Goal: Task Accomplishment & Management: Contribute content

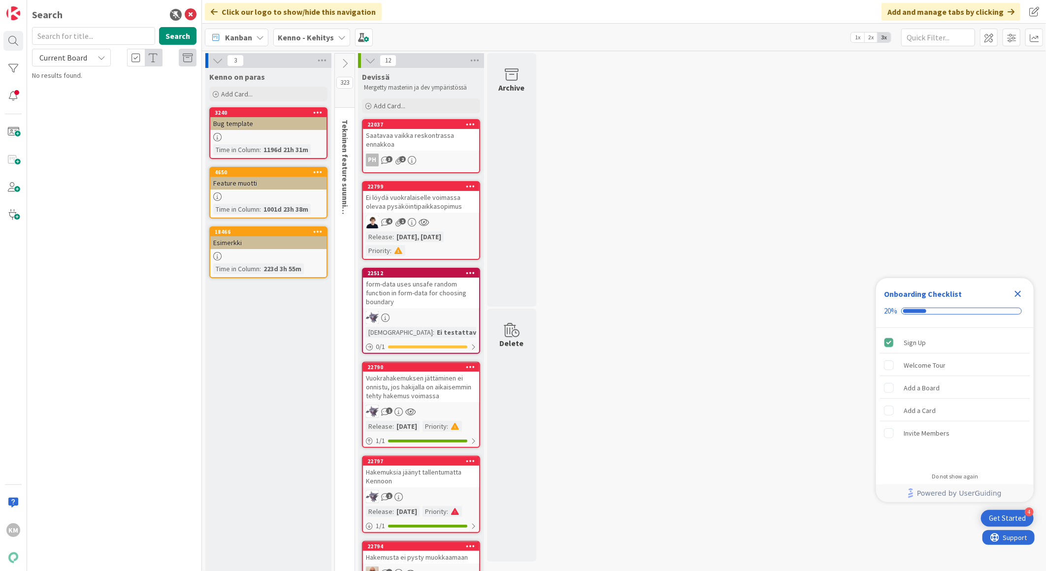
click at [289, 36] on b "Kenno - Kehitys" at bounding box center [306, 37] width 56 height 10
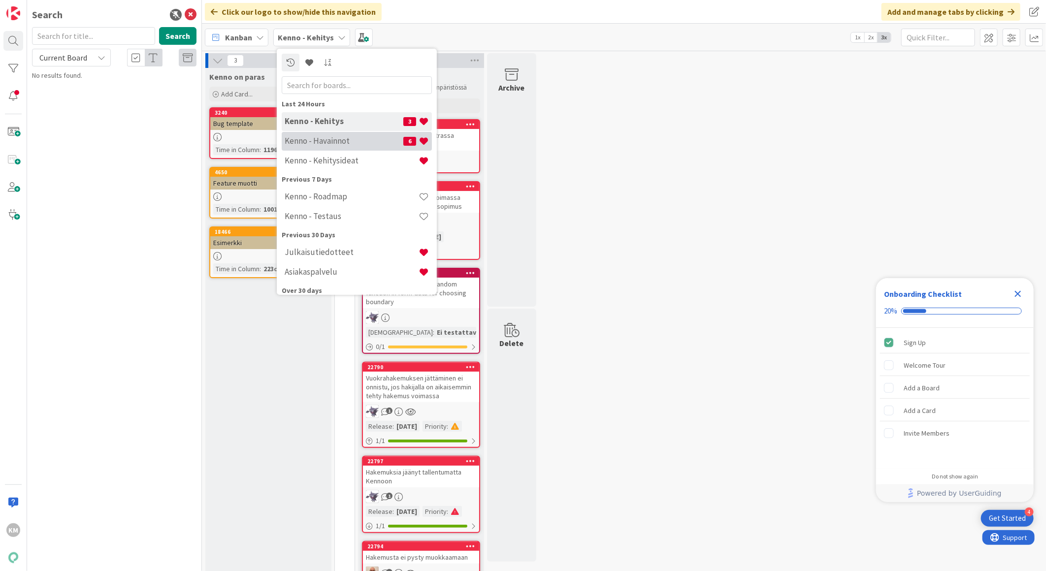
click at [307, 141] on h4 "Kenno - Havainnot" at bounding box center [344, 141] width 119 height 10
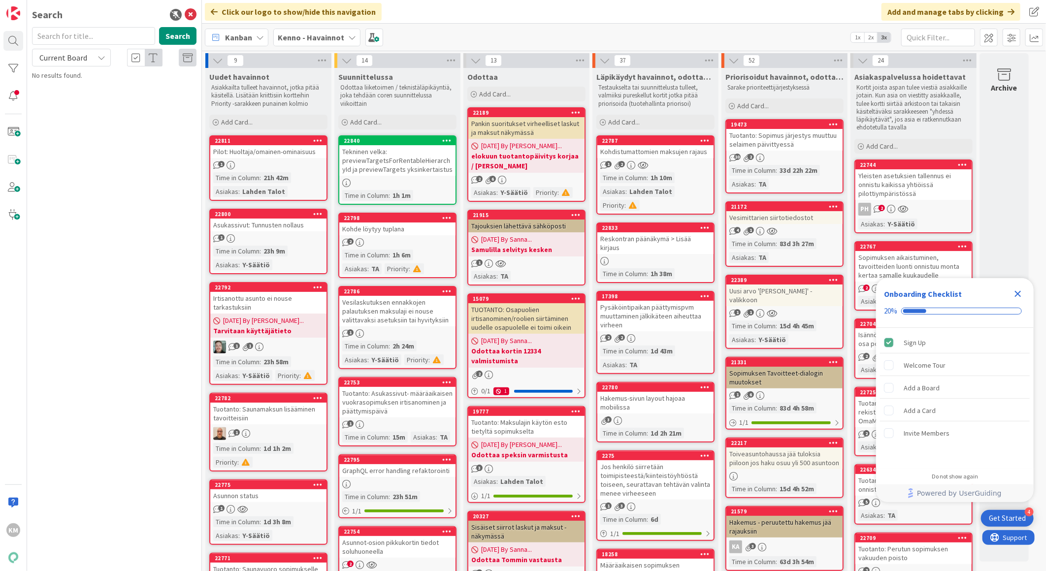
click at [1016, 291] on icon "Close Checklist" at bounding box center [1018, 294] width 12 height 12
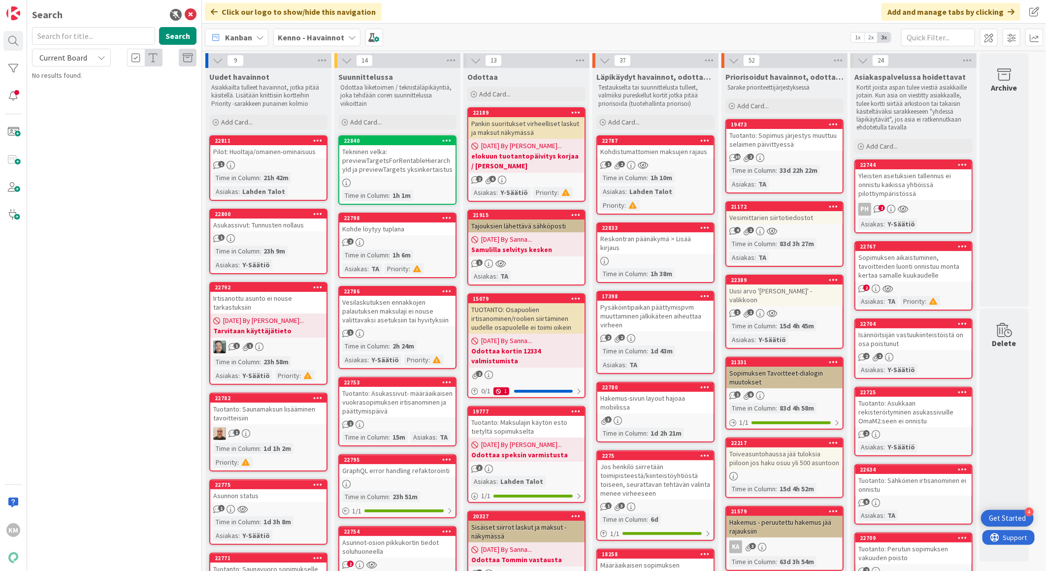
click at [932, 260] on div "Sopimuksen aikaistuminen, tavoitteiden luonti onnistuu monta kertaa samalle kuu…" at bounding box center [913, 266] width 116 height 31
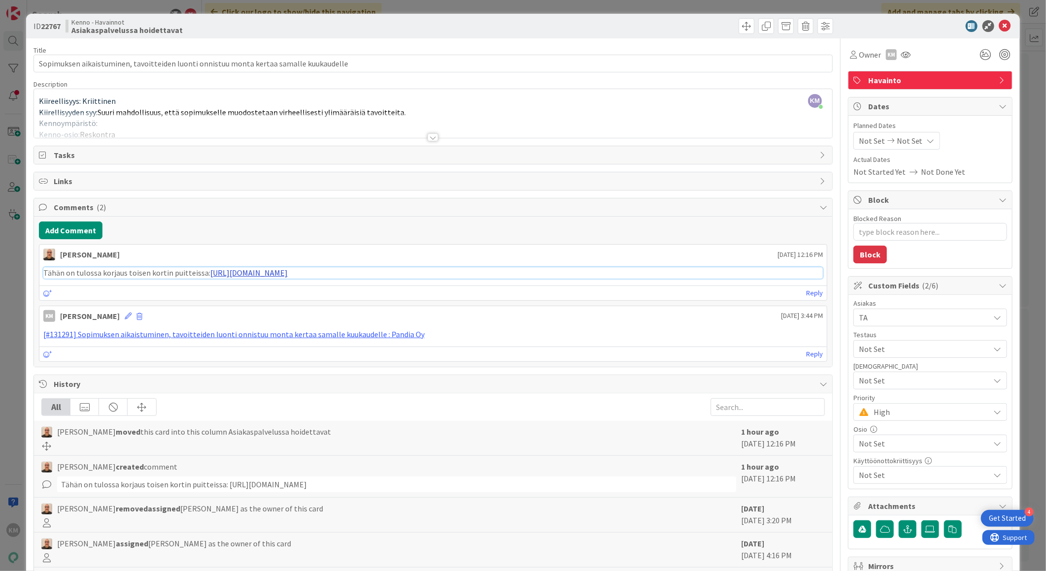
click at [287, 273] on link "https://pandiaoy.slack.com/archives/C04HY5JB78F/p1755607521853179" at bounding box center [248, 273] width 77 height 10
click at [1000, 26] on icon at bounding box center [1005, 26] width 12 height 12
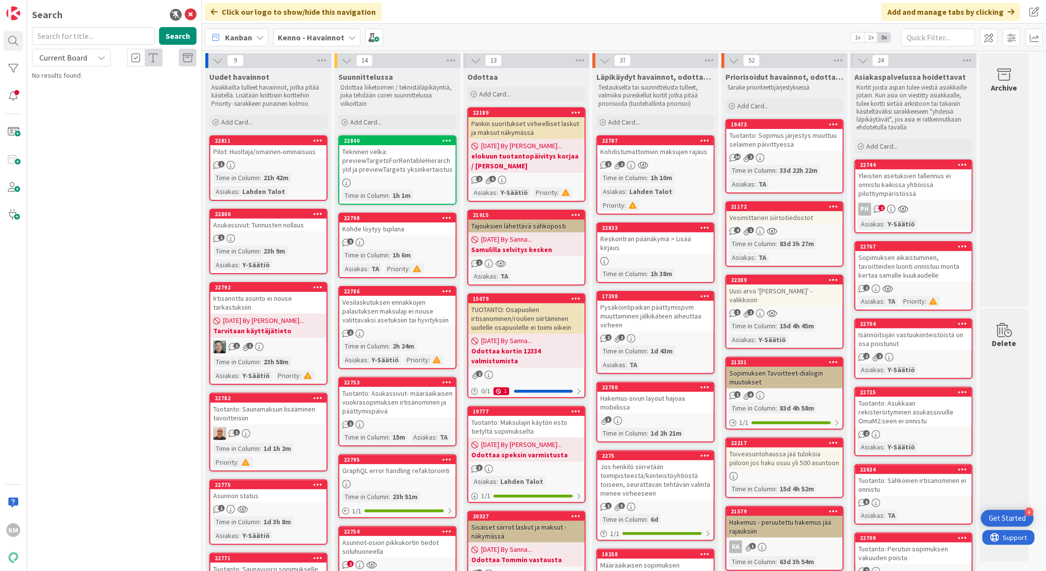
click at [922, 186] on div "Yleisten asetuksien tallennus ei onnistu kaikissa yhtiöissä pilottiympäristössä" at bounding box center [913, 184] width 116 height 31
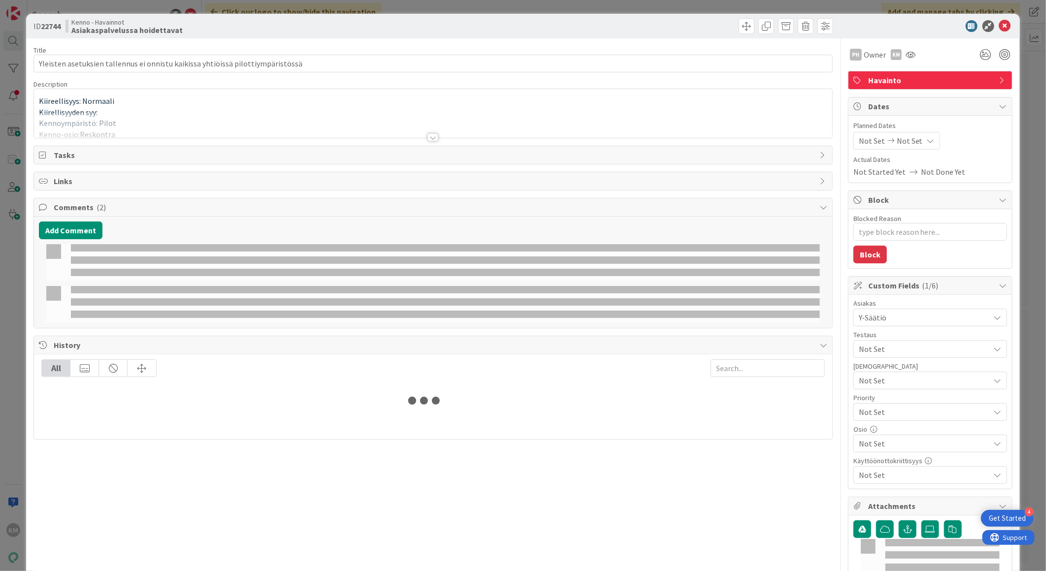
type textarea "x"
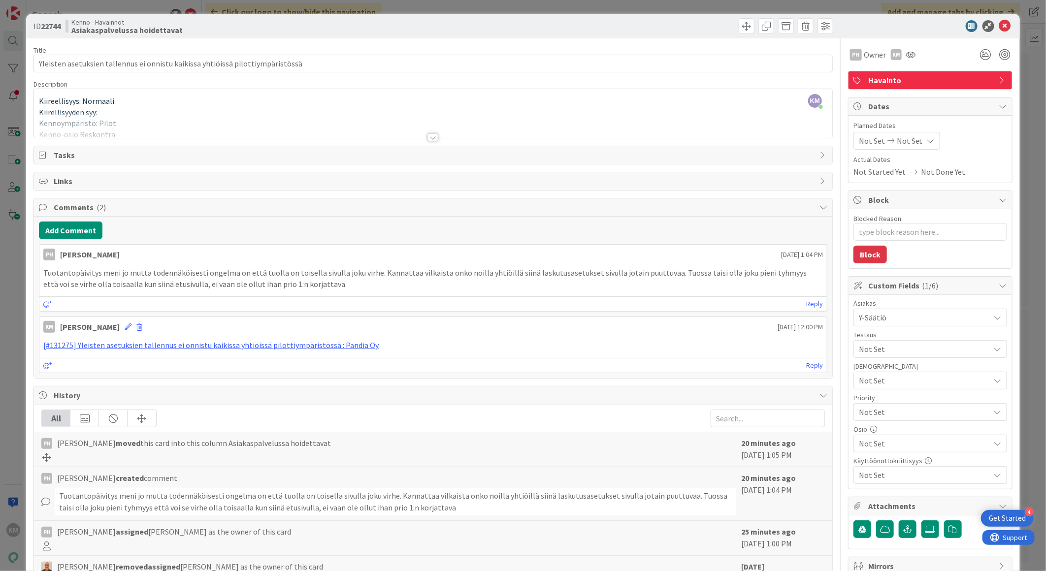
click at [427, 140] on div at bounding box center [432, 137] width 11 height 8
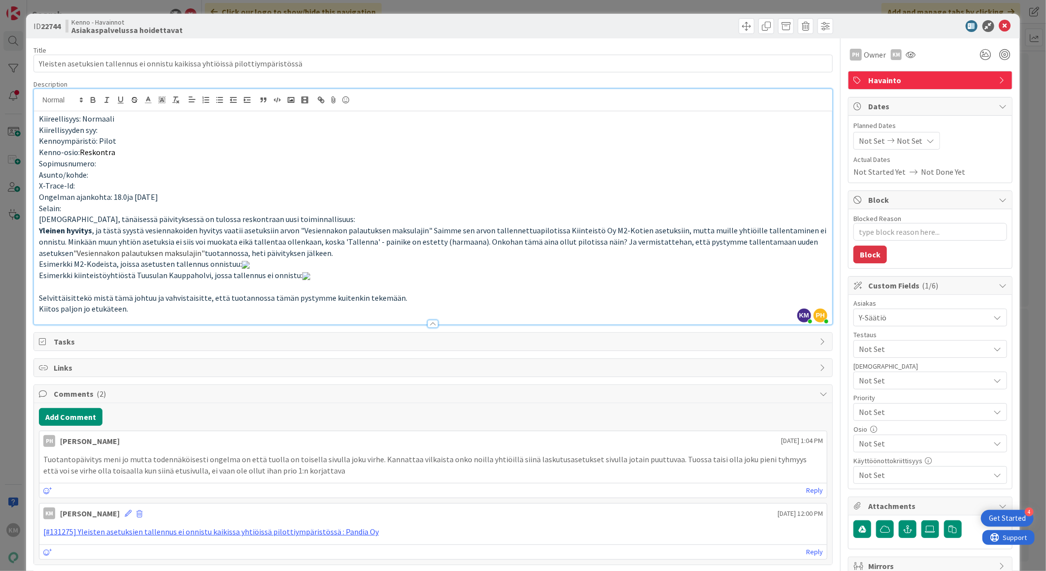
click at [55, 23] on b "22744" at bounding box center [51, 26] width 20 height 10
copy b "22744"
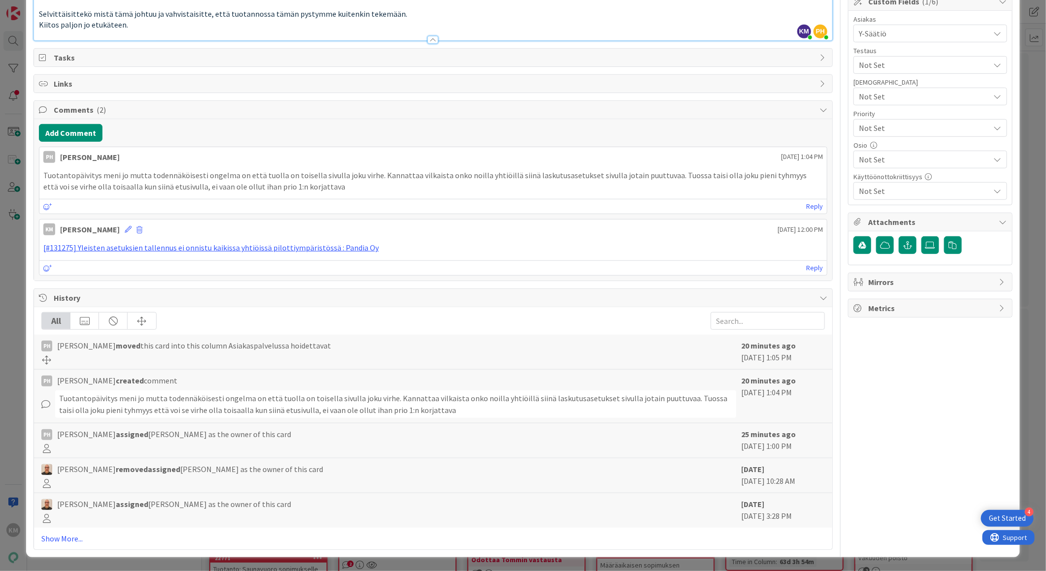
scroll to position [1039, 0]
click at [90, 142] on button "Add Comment" at bounding box center [71, 133] width 64 height 18
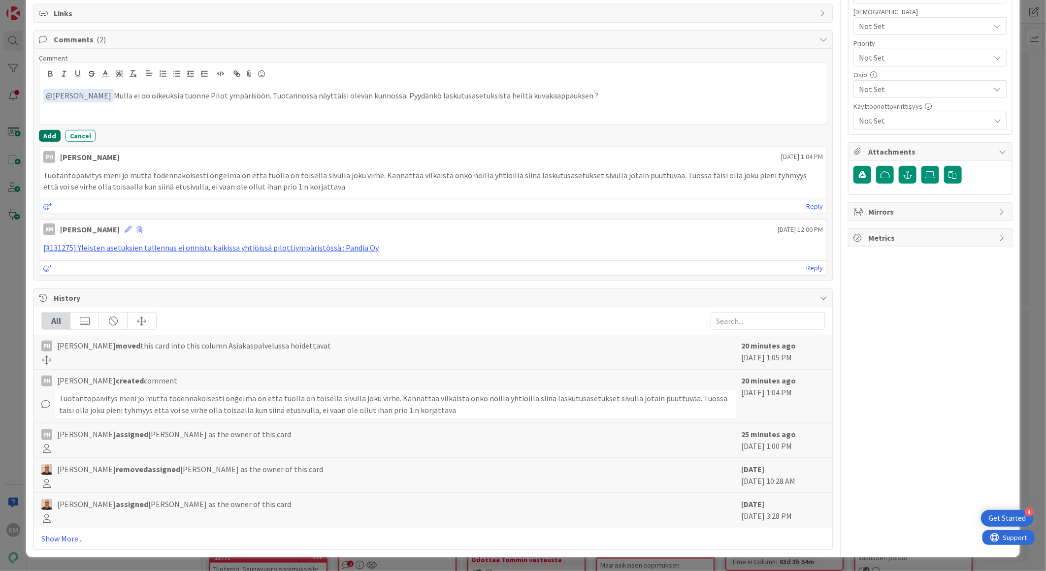
click at [53, 142] on button "Add" at bounding box center [50, 136] width 22 height 12
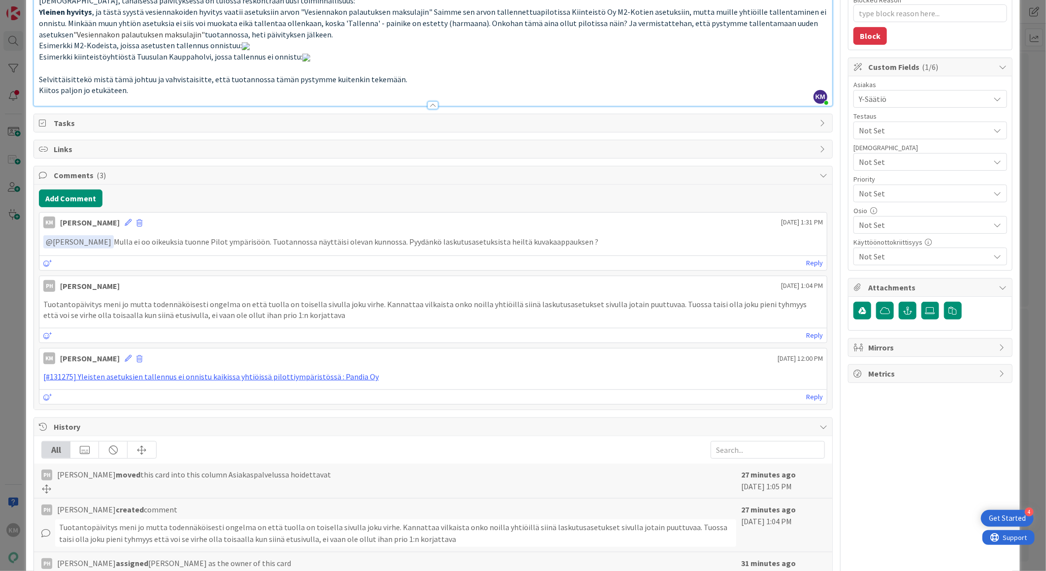
scroll to position [0, 0]
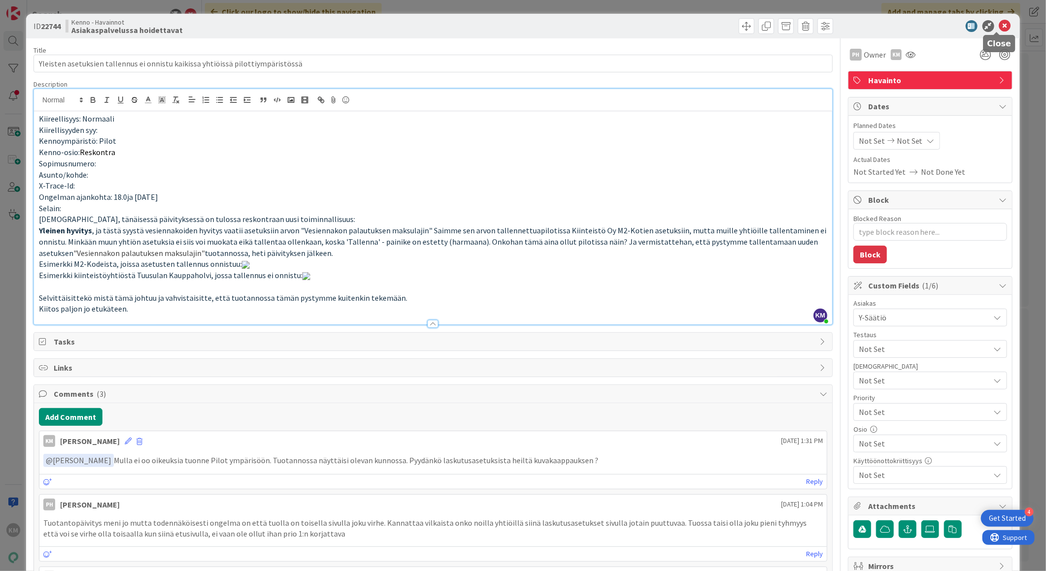
click at [999, 21] on icon at bounding box center [1005, 26] width 12 height 12
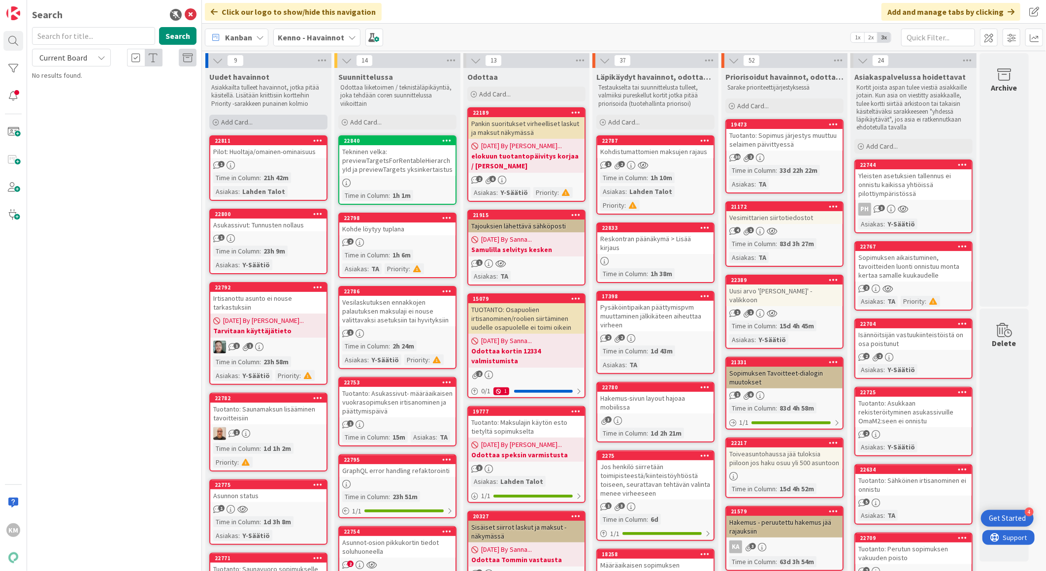
click at [268, 120] on div "Add Card..." at bounding box center [268, 122] width 118 height 15
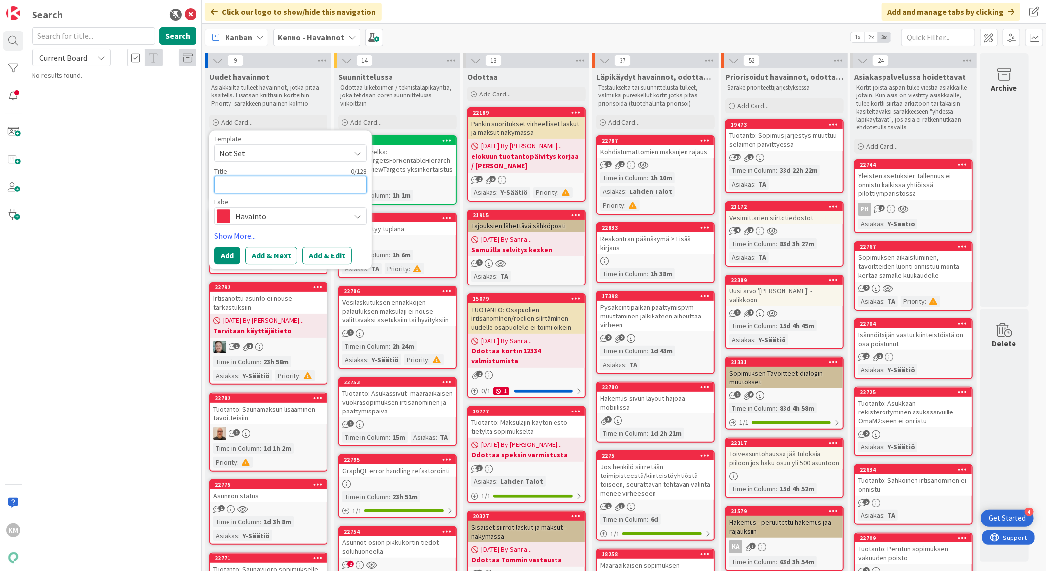
paste textarea "Reskontran vakuudet-näkymän rajain"
type textarea "x"
type textarea "Reskontran vakuudet-näkymän rajain"
click at [328, 257] on button "Add & Edit" at bounding box center [326, 256] width 49 height 18
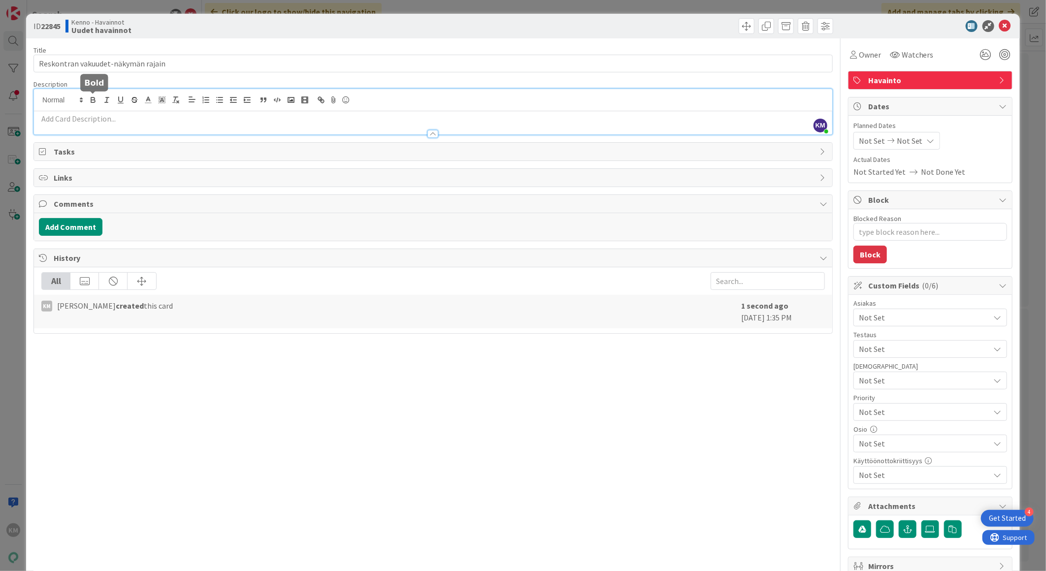
drag, startPoint x: 96, startPoint y: 99, endPoint x: 82, endPoint y: 123, distance: 28.3
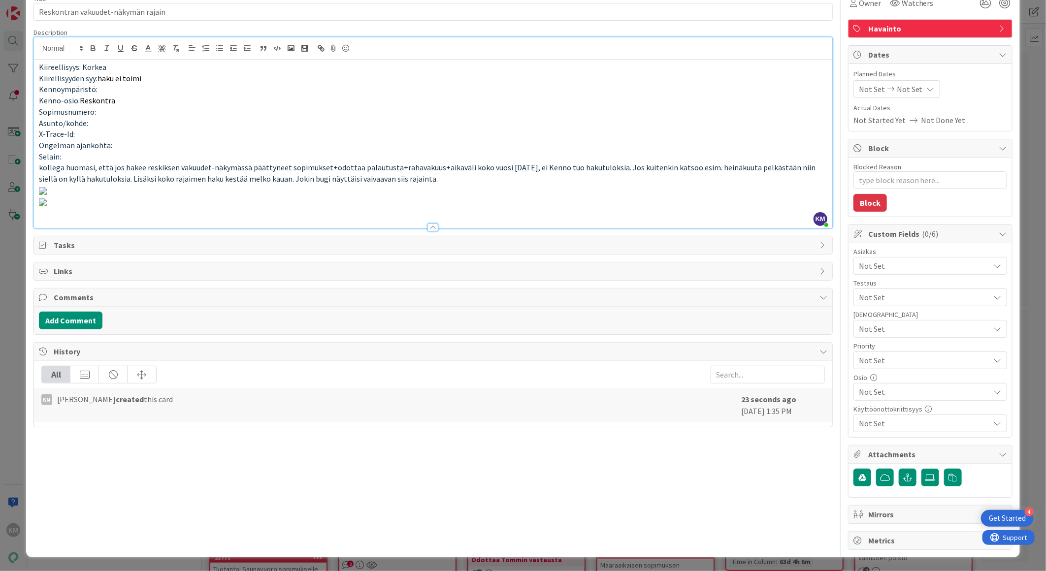
scroll to position [492, 0]
click at [77, 329] on button "Add Comment" at bounding box center [71, 321] width 64 height 18
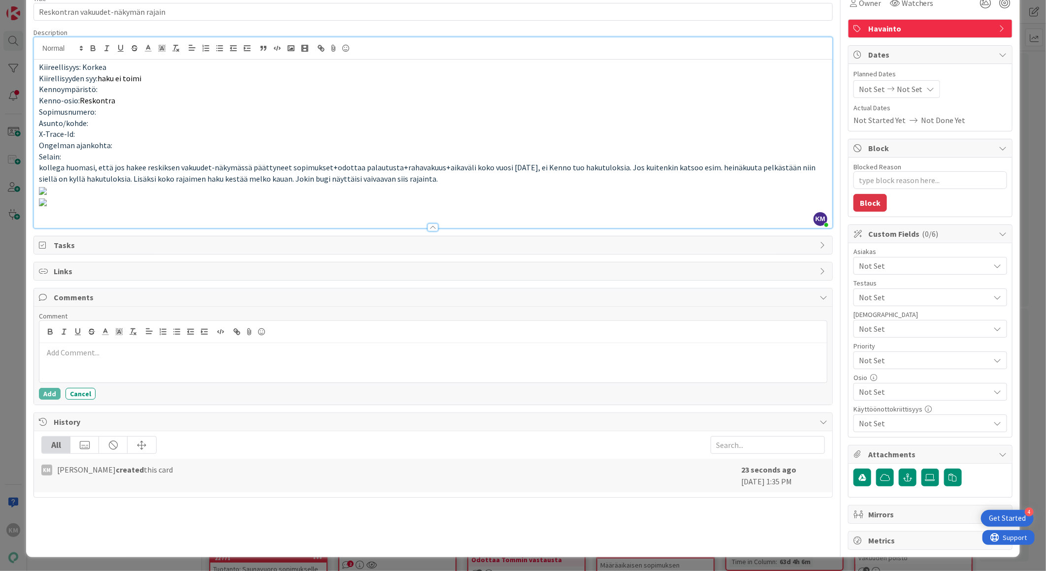
scroll to position [624, 0]
click at [47, 400] on button "Add" at bounding box center [50, 394] width 22 height 12
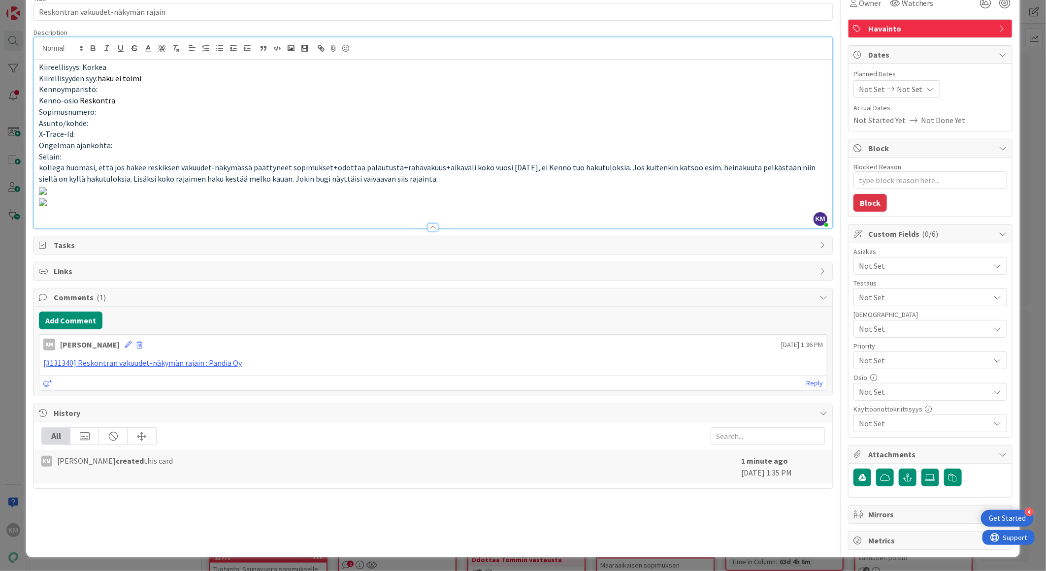
scroll to position [0, 0]
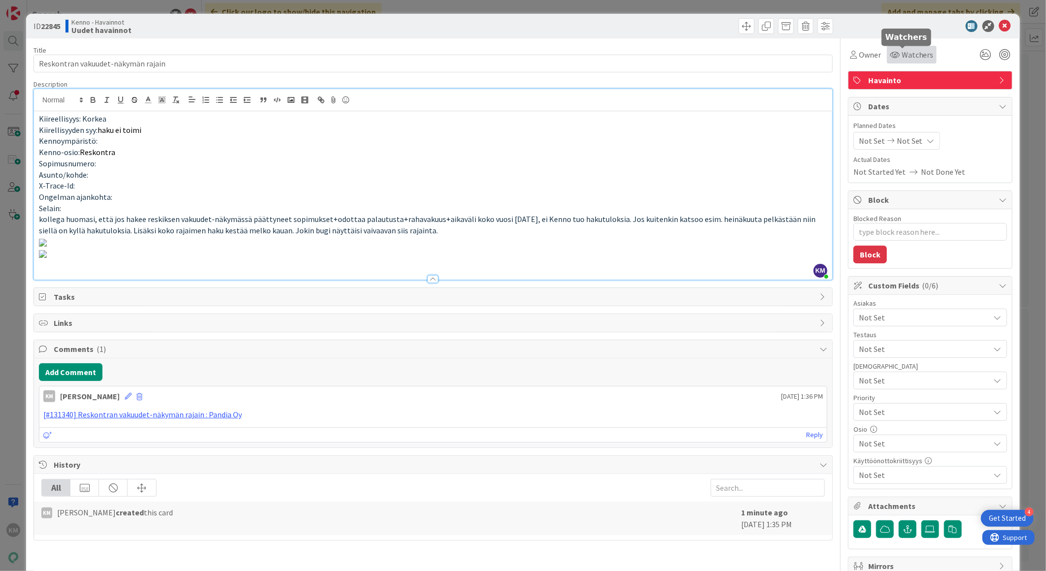
click at [906, 53] on span "Watchers" at bounding box center [917, 55] width 32 height 12
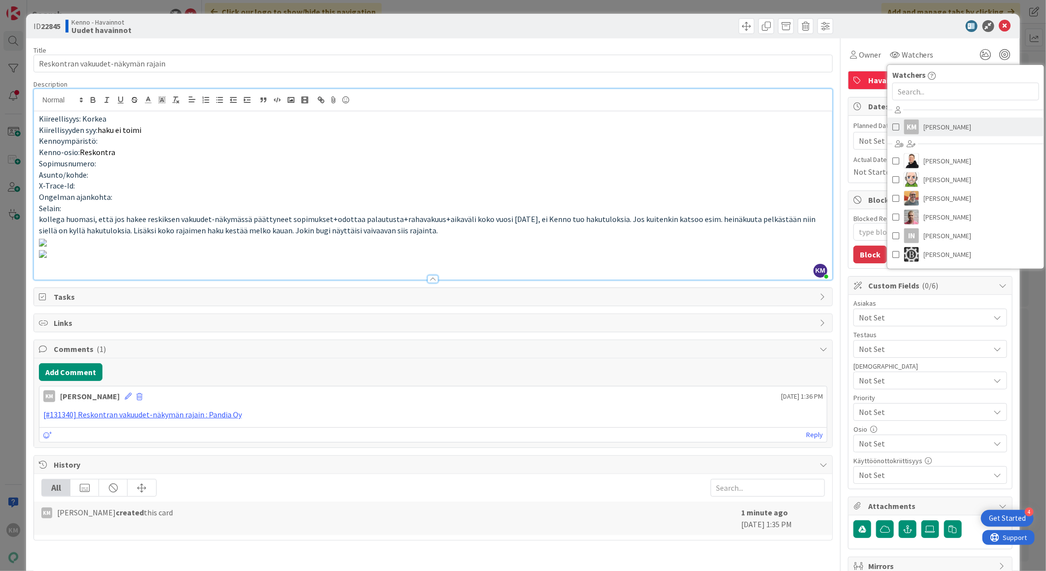
click at [925, 125] on span "Kaisa Moilanen" at bounding box center [948, 127] width 48 height 15
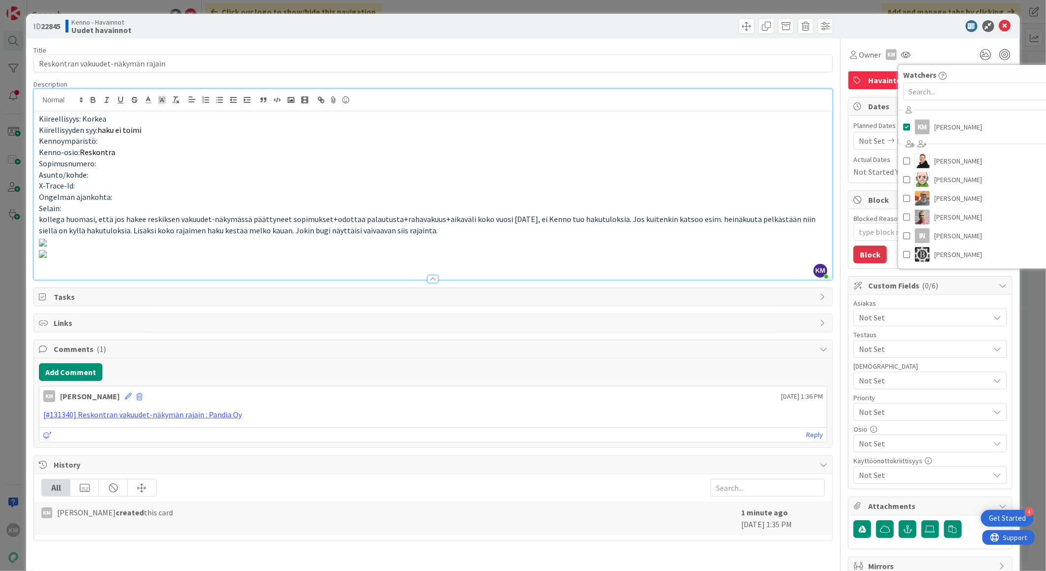
click at [913, 28] on div at bounding box center [925, 26] width 174 height 12
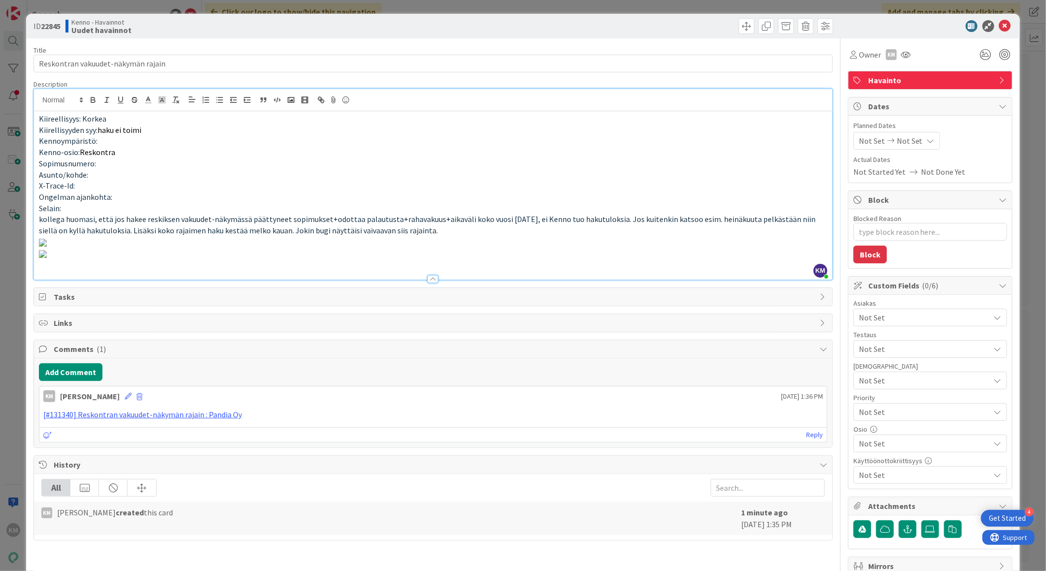
click at [896, 313] on span "Not Set" at bounding box center [924, 318] width 131 height 12
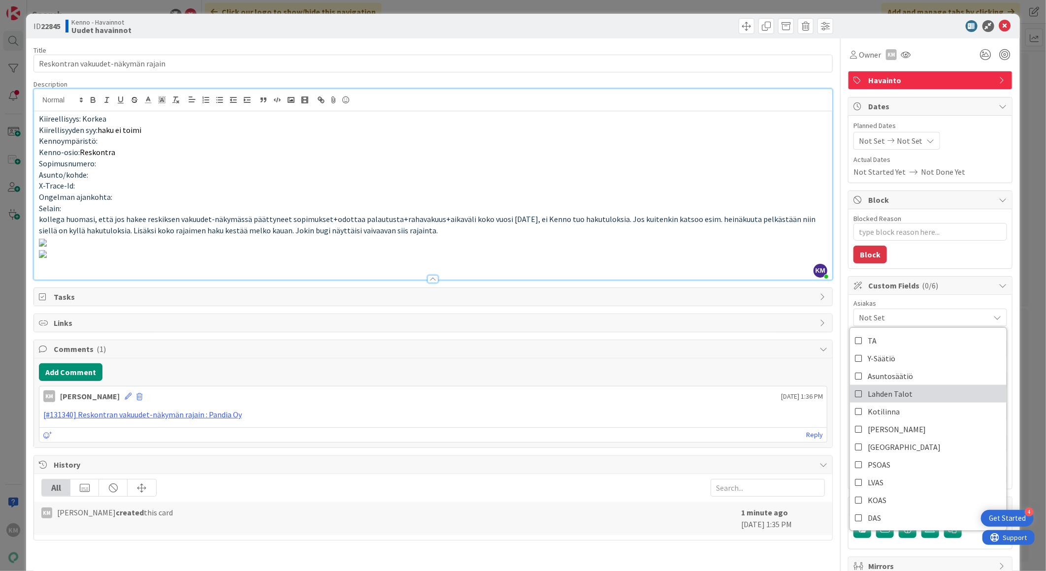
click at [904, 390] on link "Lahden Talot" at bounding box center [928, 394] width 157 height 18
click at [924, 258] on div "Blocked Reason 0 / 256 Block" at bounding box center [929, 238] width 163 height 59
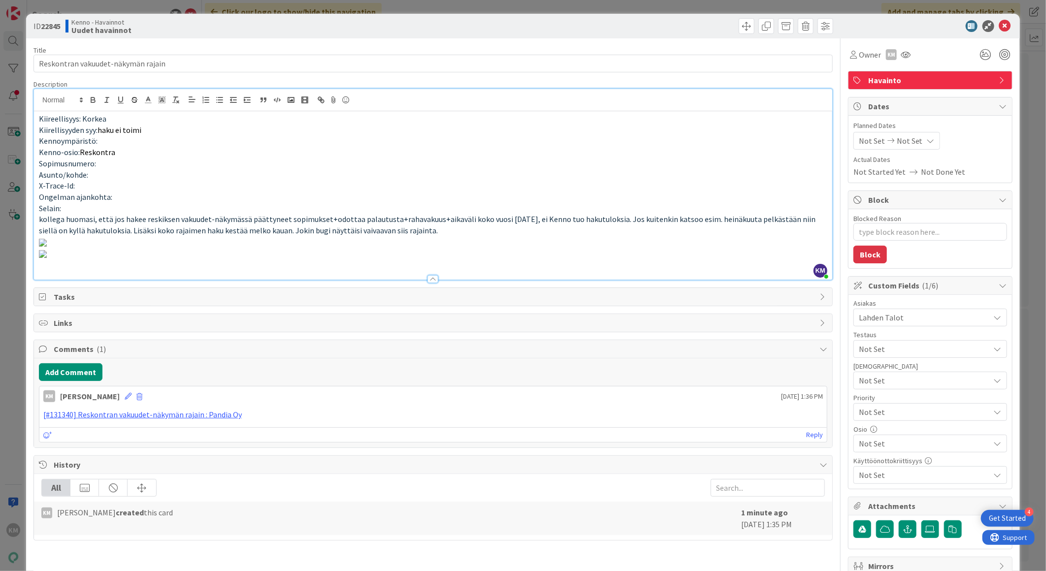
click at [45, 23] on b "22845" at bounding box center [51, 26] width 20 height 10
click at [45, 22] on b "22845" at bounding box center [51, 26] width 20 height 10
copy b "22845"
click at [1000, 26] on icon at bounding box center [1005, 26] width 12 height 12
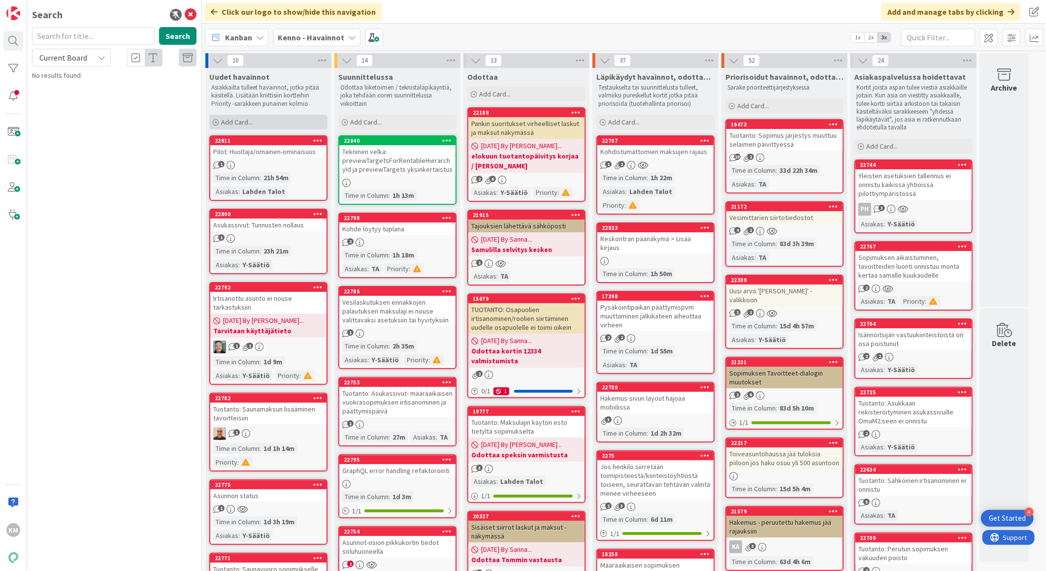
click at [252, 129] on div "Add Card..." at bounding box center [268, 122] width 118 height 15
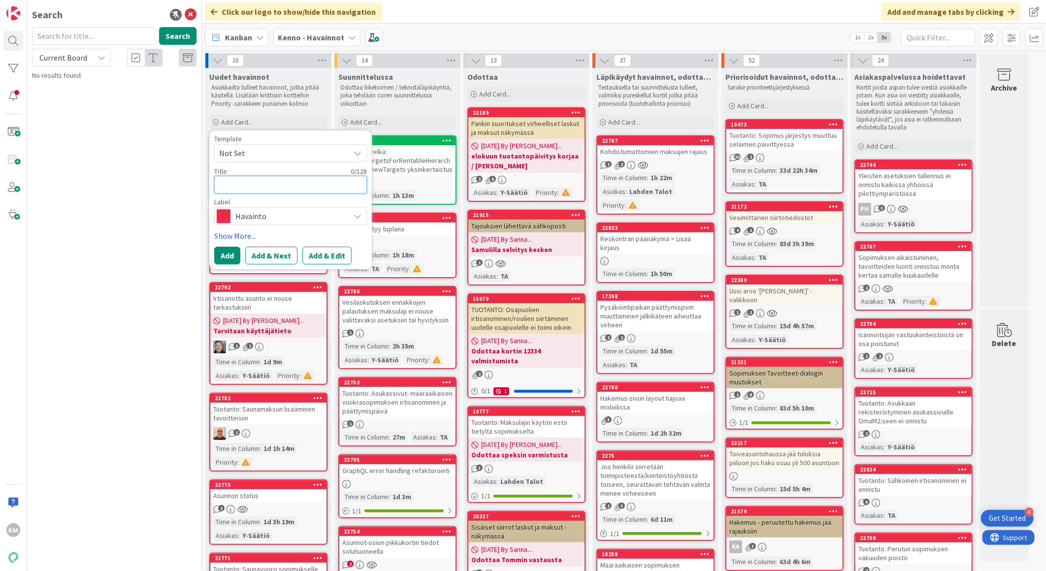
paste textarea "Asumisoikeusmaksusta ei voida pidättää saatavia, kun Pidätä ja luo lasku -näppä…"
type textarea "x"
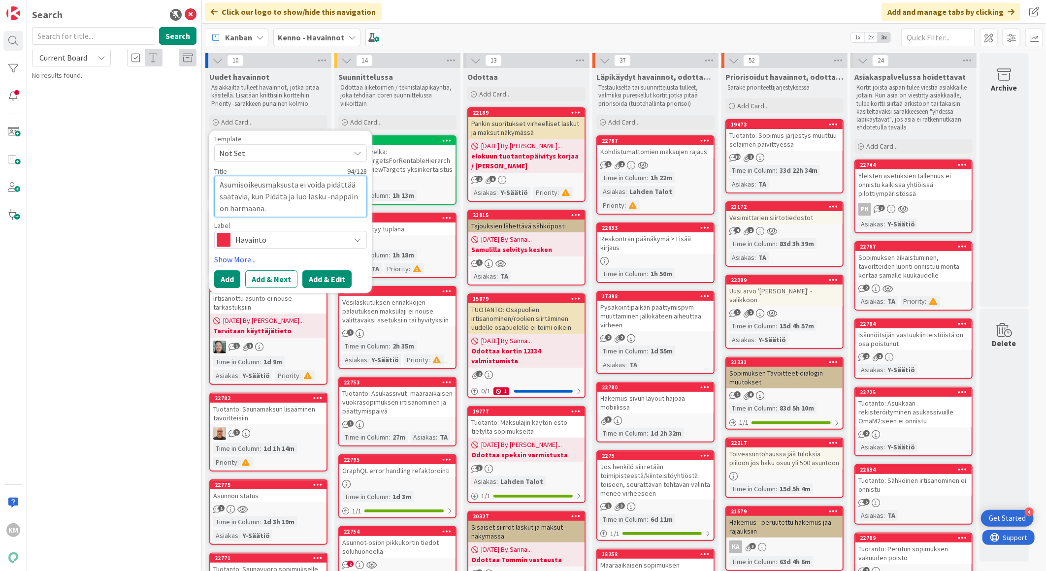
type textarea "Asumisoikeusmaksusta ei voida pidättää saatavia, kun Pidätä ja luo lasku -näppä…"
click at [327, 272] on button "Add & Edit" at bounding box center [326, 279] width 49 height 18
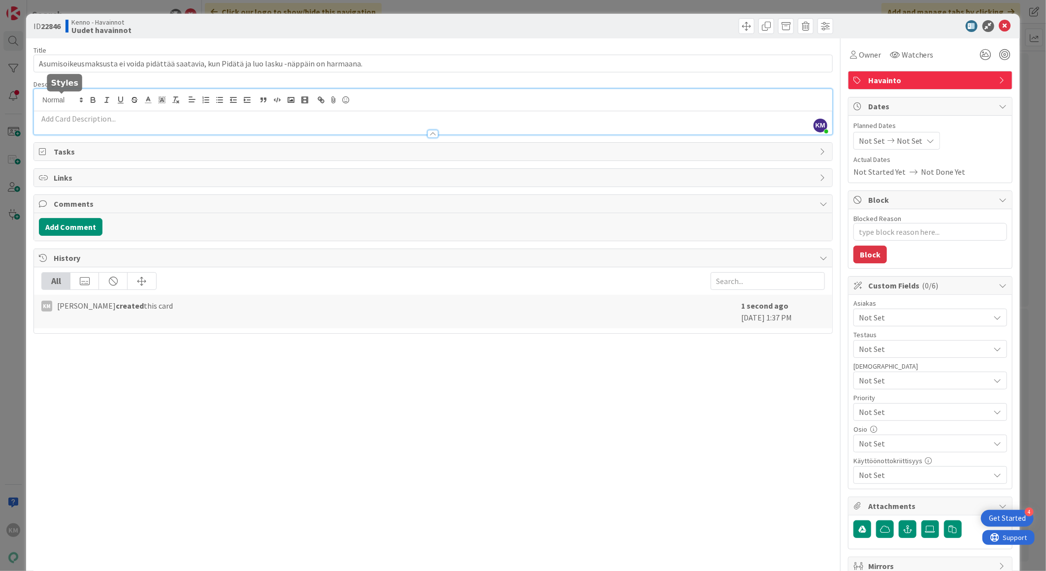
drag, startPoint x: 86, startPoint y: 100, endPoint x: 64, endPoint y: 116, distance: 26.7
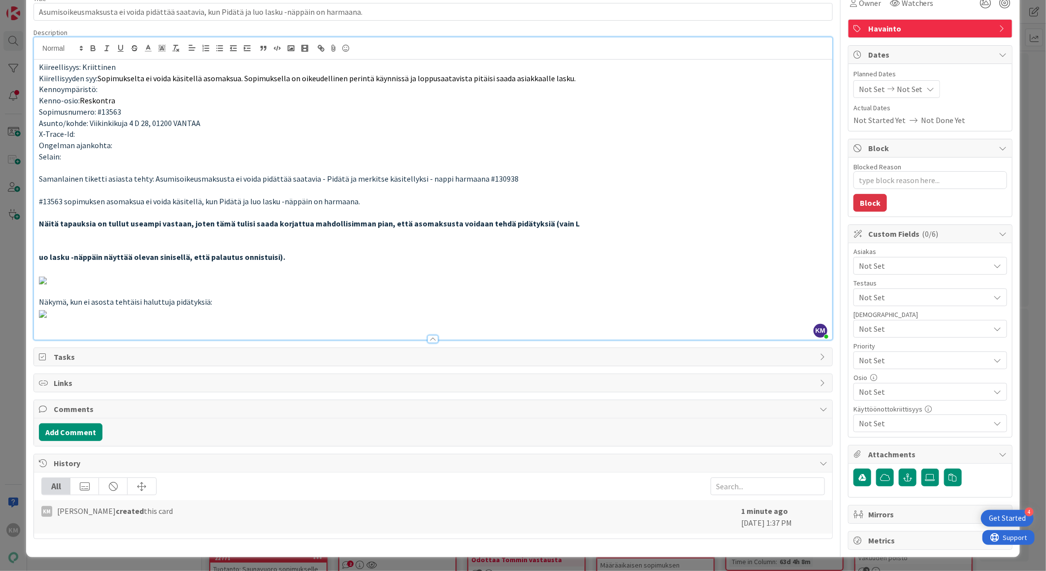
scroll to position [1173, 0]
click at [93, 440] on button "Add Comment" at bounding box center [71, 432] width 64 height 18
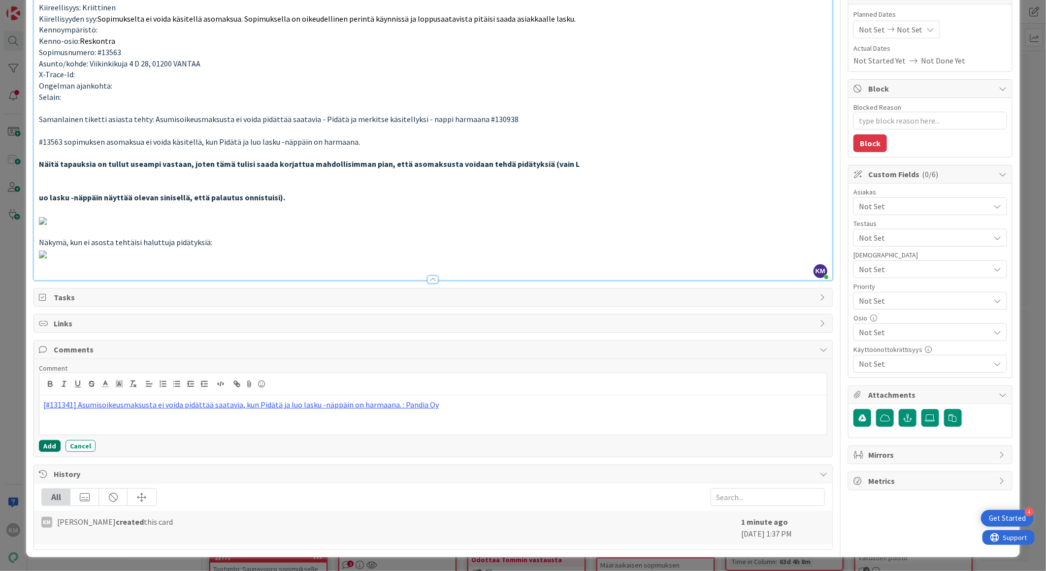
click at [48, 452] on button "Add" at bounding box center [50, 446] width 22 height 12
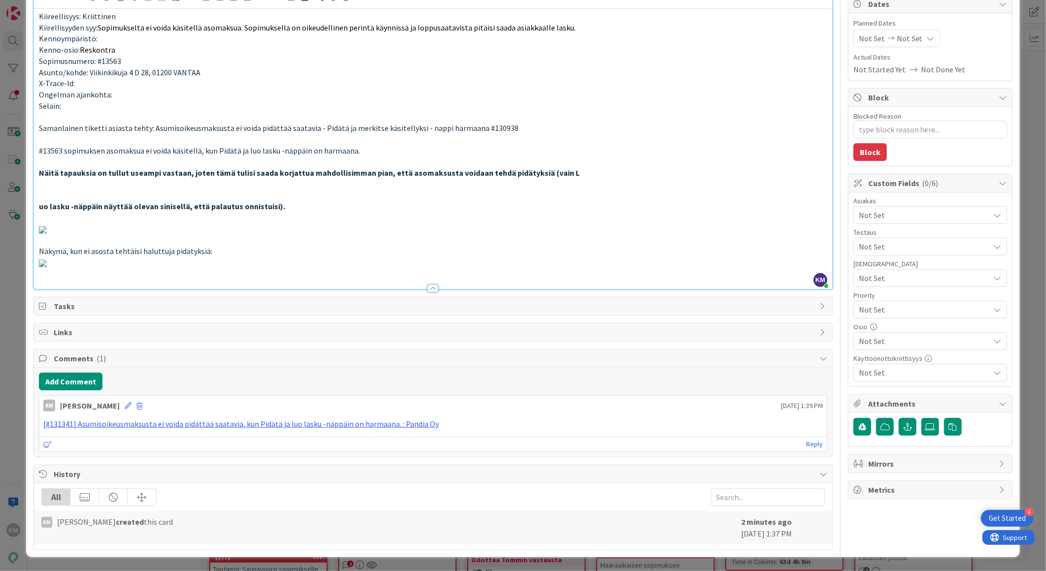
scroll to position [0, 0]
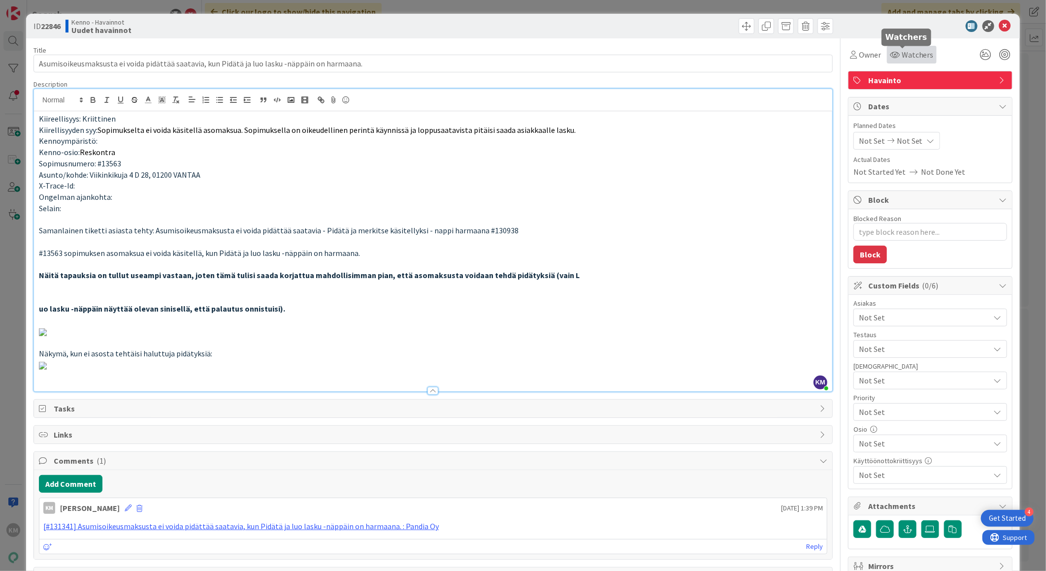
click at [890, 55] on icon at bounding box center [895, 55] width 10 height 8
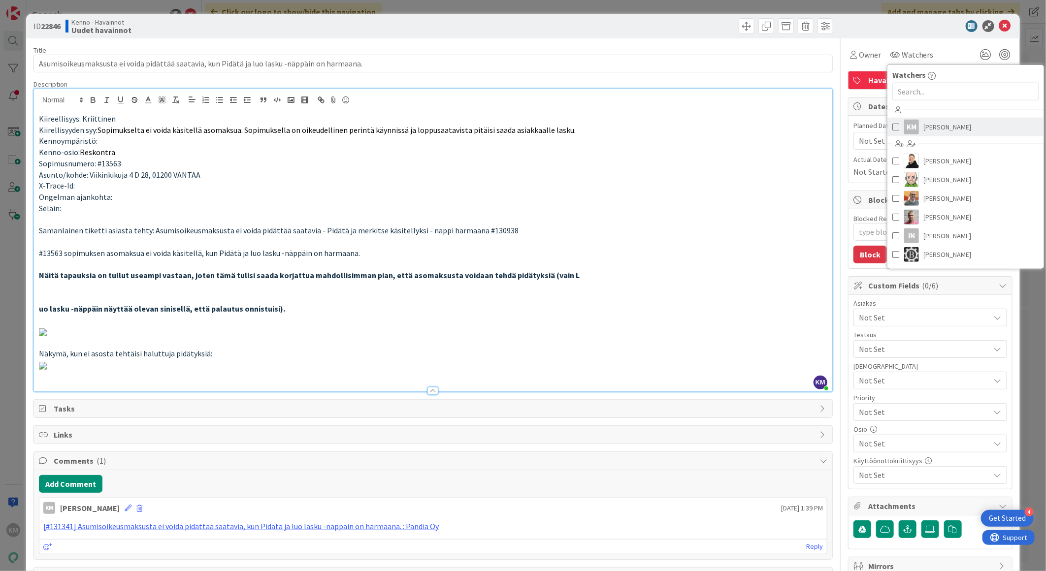
click at [912, 128] on link "KM Kaisa Moilanen" at bounding box center [965, 127] width 157 height 19
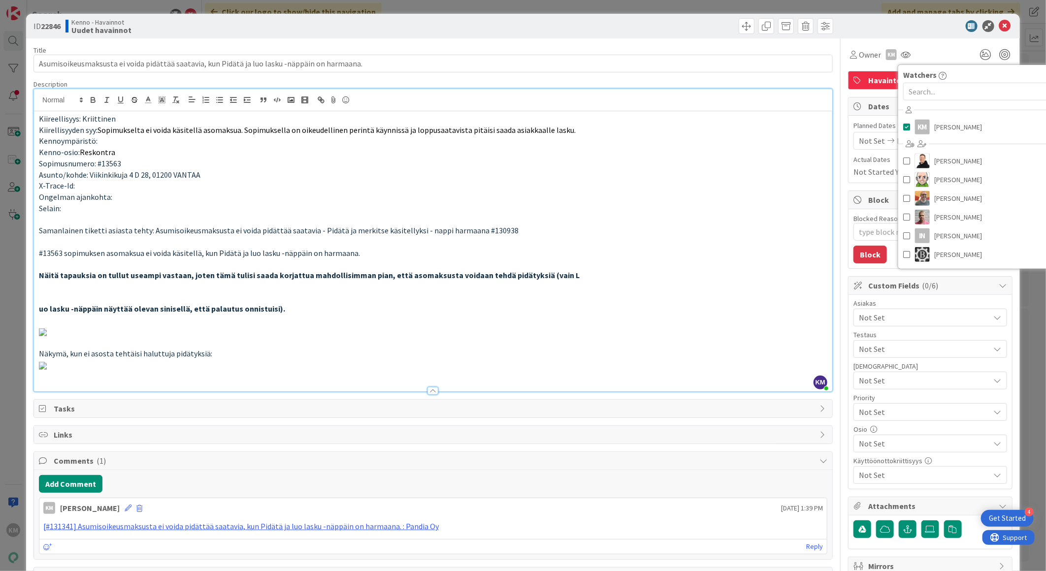
click at [870, 39] on div "Owner KM Watchers KM Kaisa Moilanen Ansu Nevalainen Antti Niemenpää Basse Nyber…" at bounding box center [930, 50] width 164 height 25
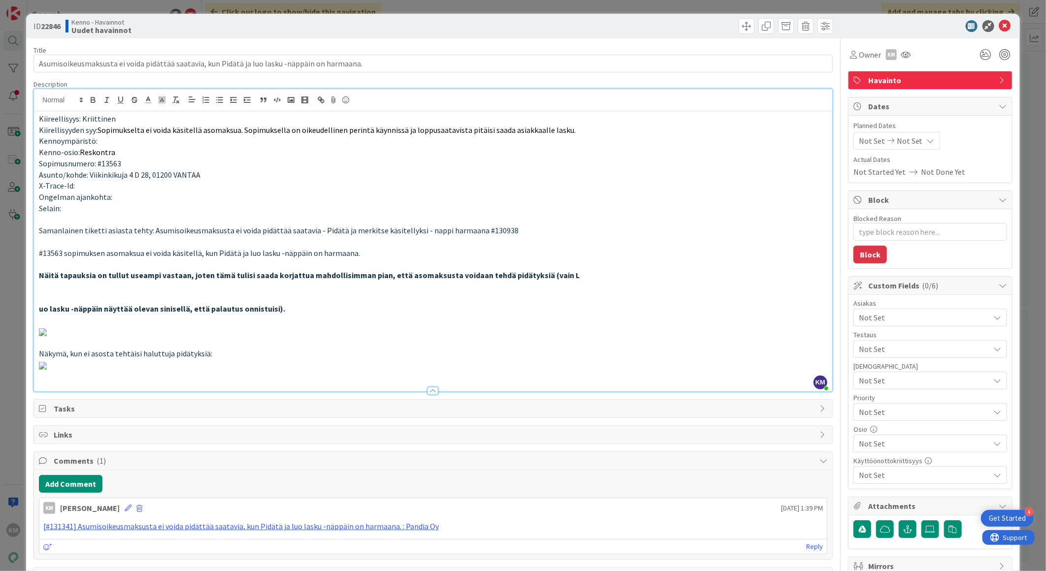
click at [896, 312] on span "Not Set" at bounding box center [924, 318] width 131 height 12
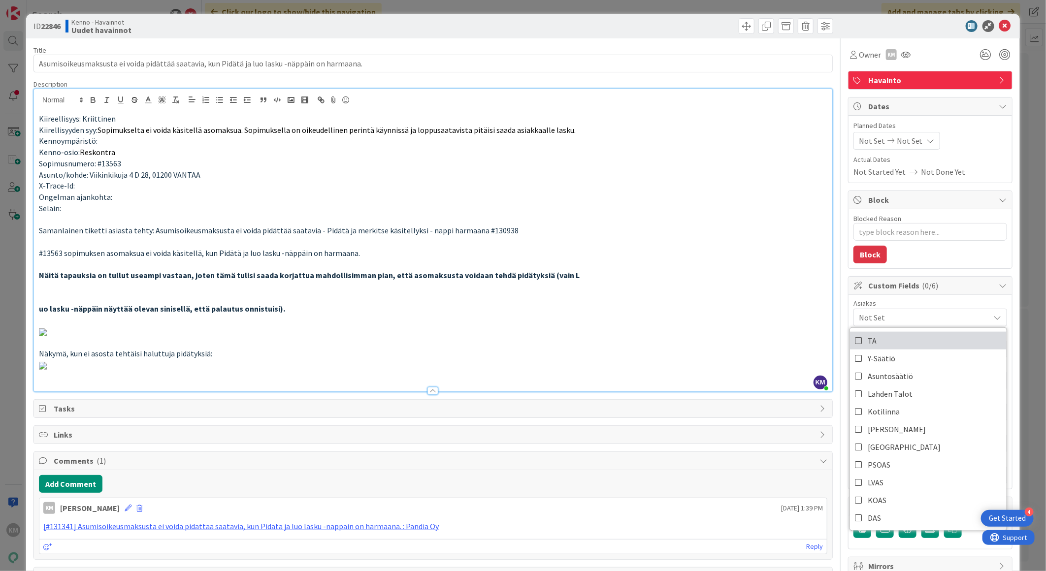
click at [887, 342] on link "TA" at bounding box center [928, 341] width 157 height 18
click at [770, 337] on p at bounding box center [433, 331] width 788 height 11
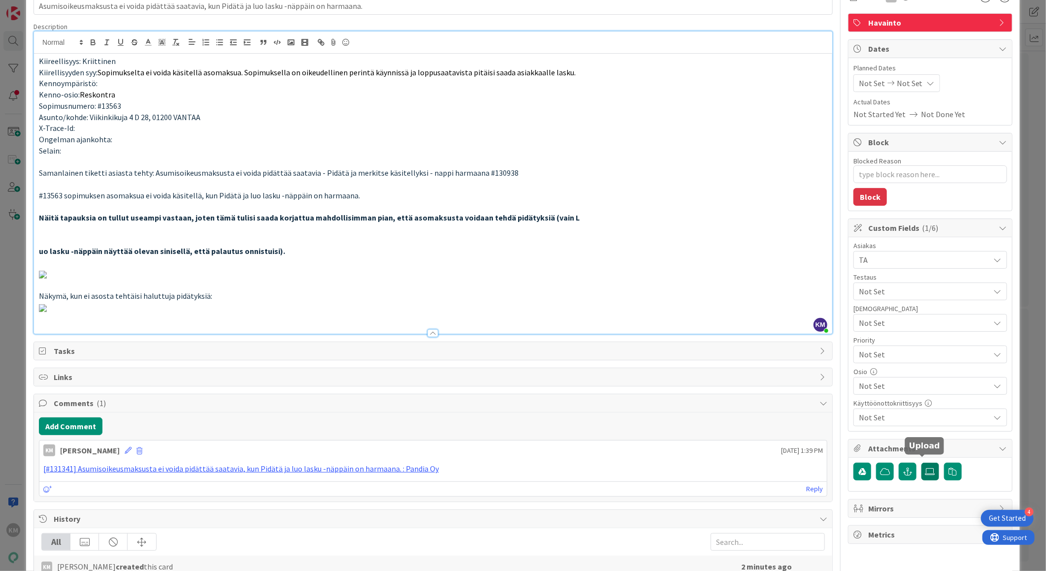
scroll to position [55, 0]
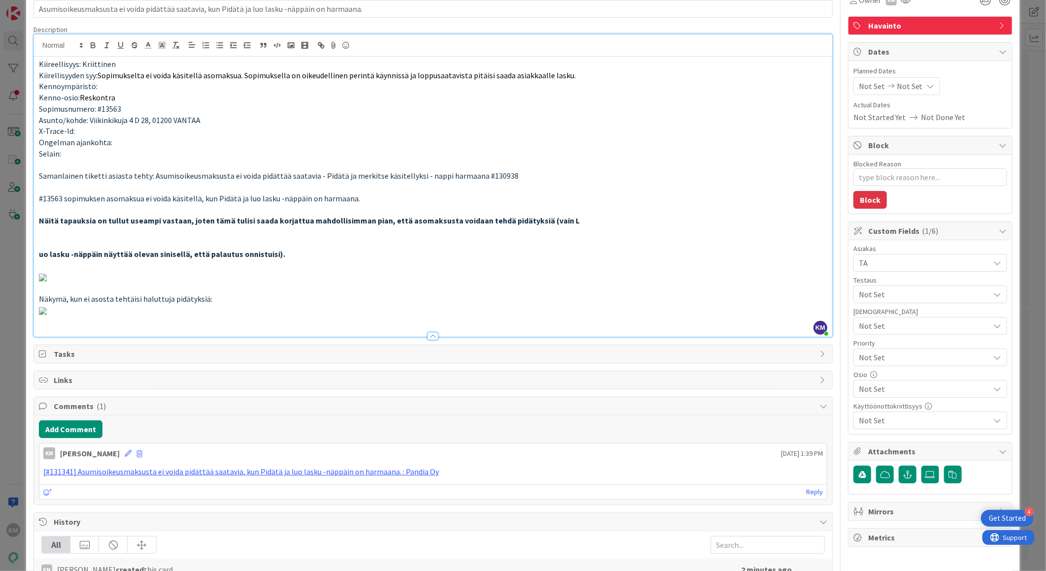
click at [887, 360] on span "Not Set" at bounding box center [922, 358] width 126 height 14
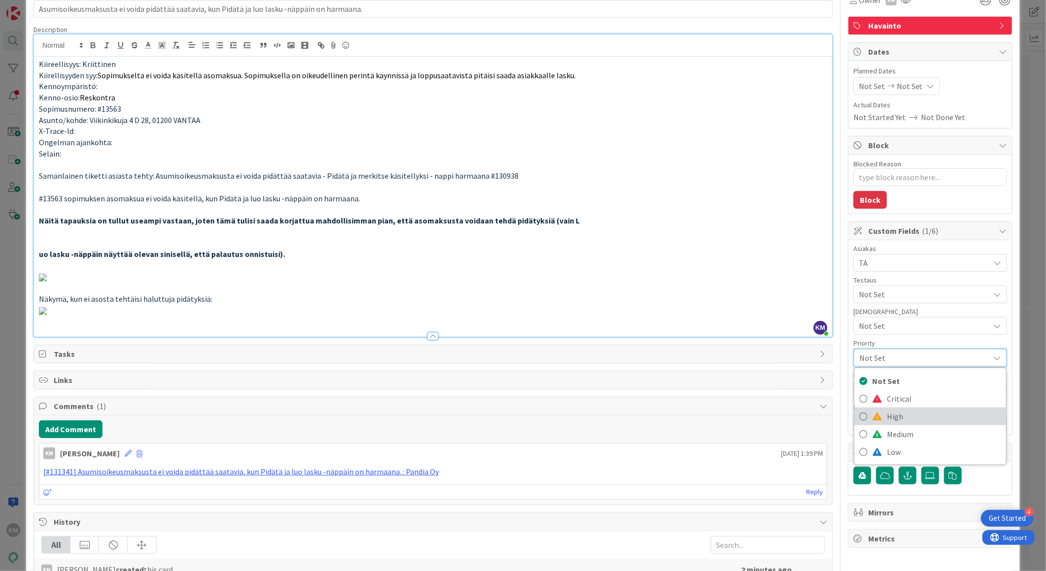
click at [887, 413] on span "High" at bounding box center [944, 416] width 114 height 15
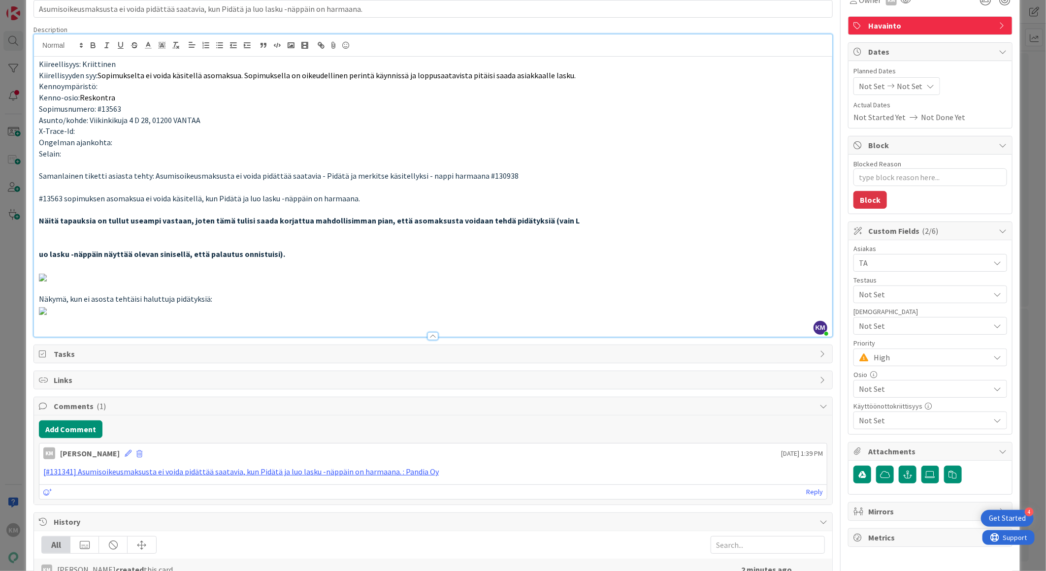
click at [727, 283] on p at bounding box center [433, 276] width 788 height 11
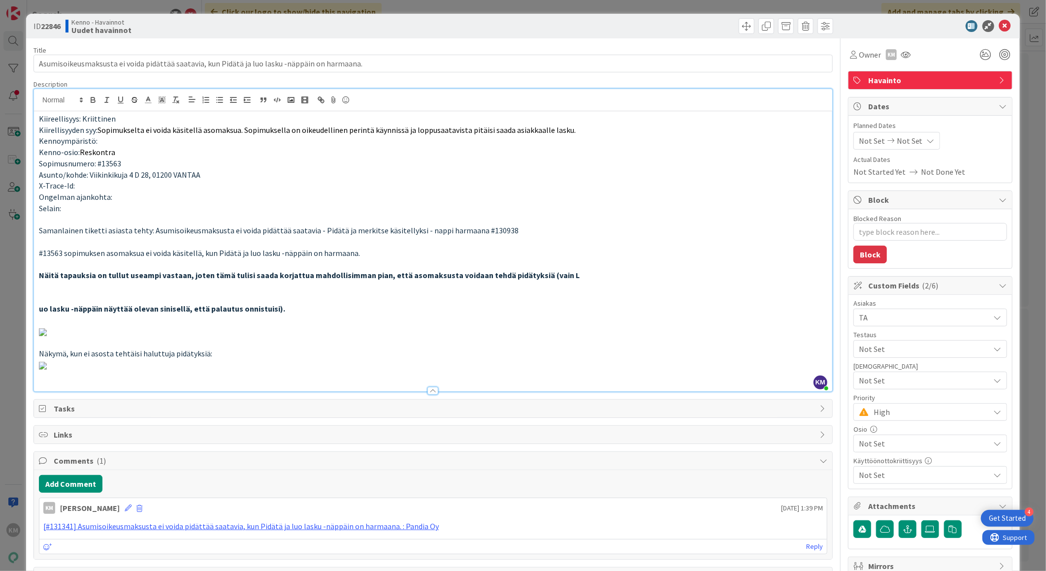
click at [56, 23] on b "22846" at bounding box center [51, 26] width 20 height 10
copy b "22846"
drag, startPoint x: 995, startPoint y: 24, endPoint x: 805, endPoint y: 1, distance: 191.3
click at [999, 25] on icon at bounding box center [1005, 26] width 12 height 12
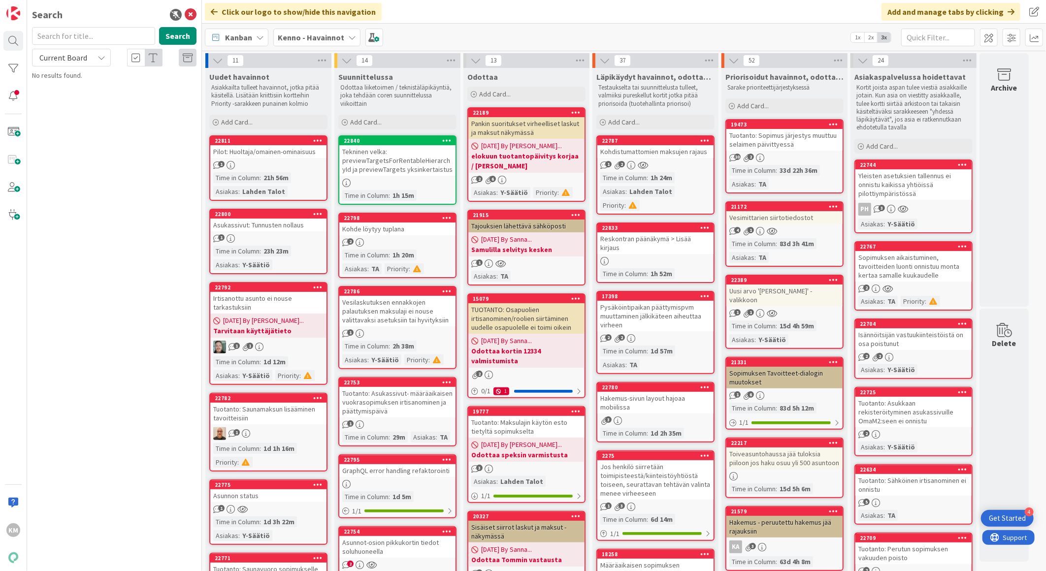
click at [343, 37] on div "Kenno - Havainnot" at bounding box center [316, 38] width 87 height 18
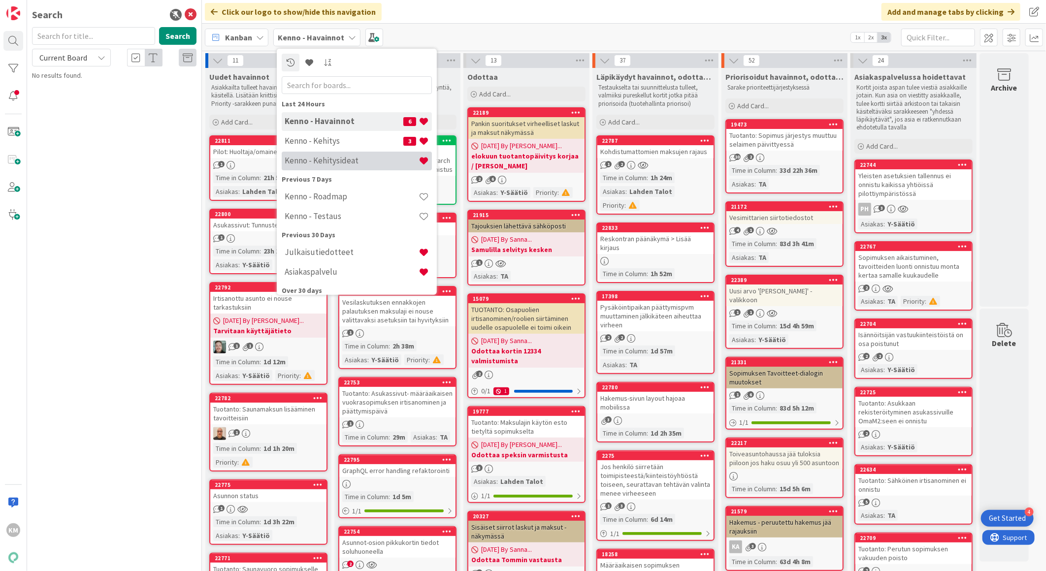
click at [345, 158] on h4 "Kenno - Kehitysideat" at bounding box center [352, 161] width 134 height 10
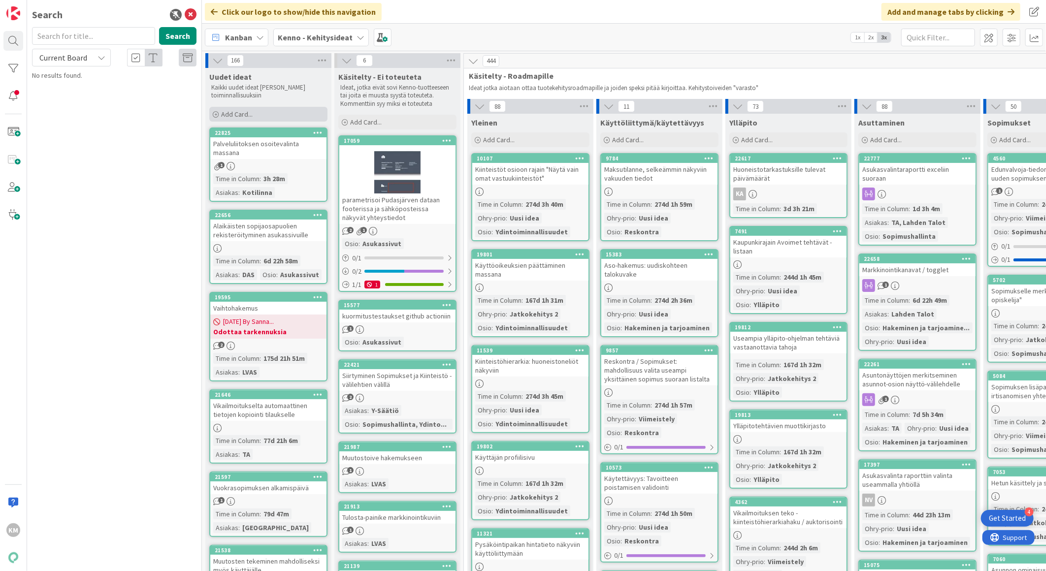
click at [239, 116] on span "Add Card..." at bounding box center [237, 114] width 32 height 9
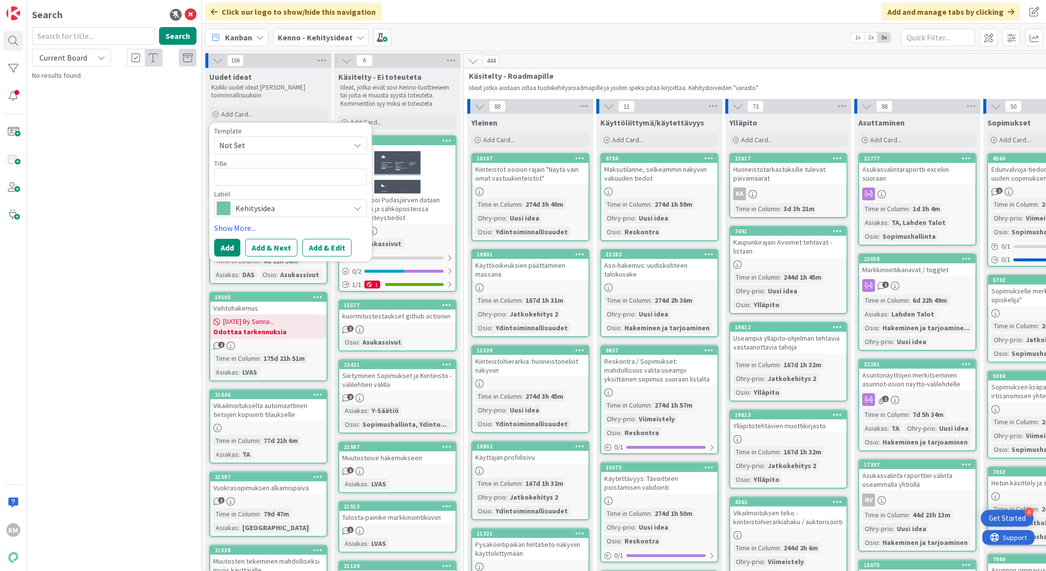
type textarea "x"
type textarea "Kennon-tilausten luokitukseen lisäbadge"
click at [332, 247] on button "Add & Edit" at bounding box center [326, 248] width 49 height 18
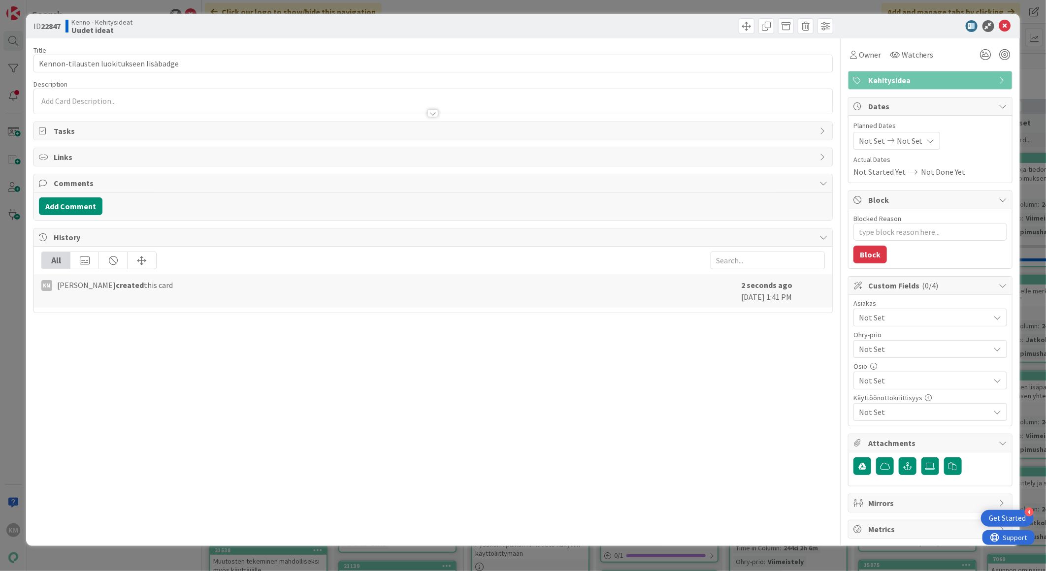
click at [72, 98] on div at bounding box center [433, 101] width 798 height 25
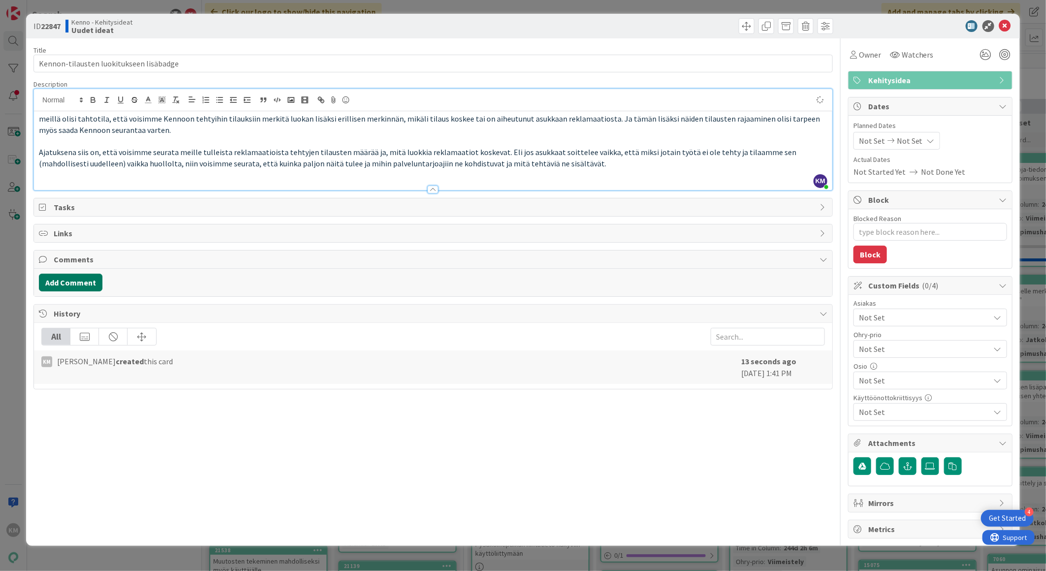
click at [79, 288] on button "Add Comment" at bounding box center [71, 283] width 64 height 18
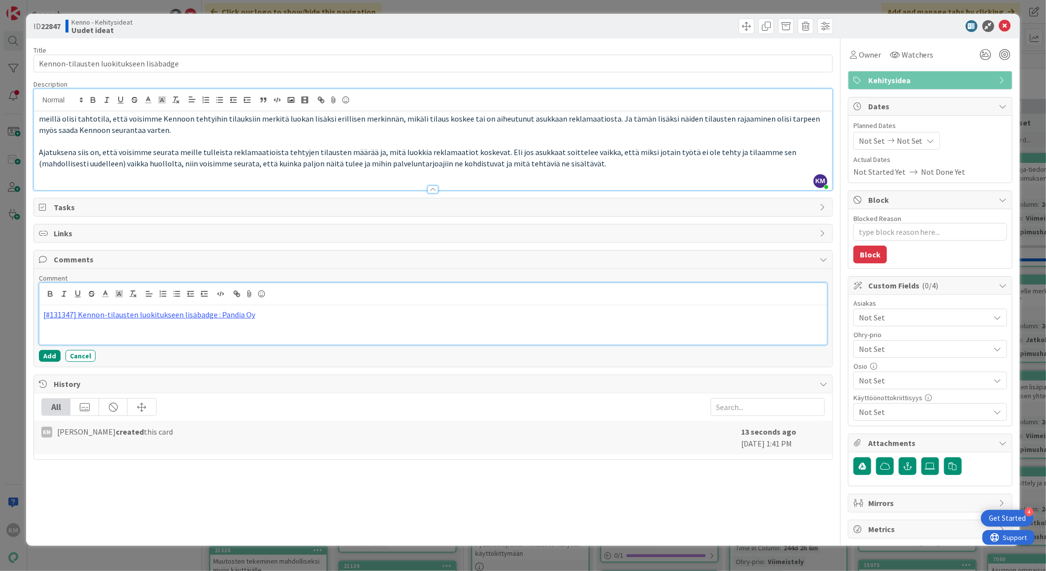
click at [52, 353] on button "Add" at bounding box center [50, 356] width 22 height 12
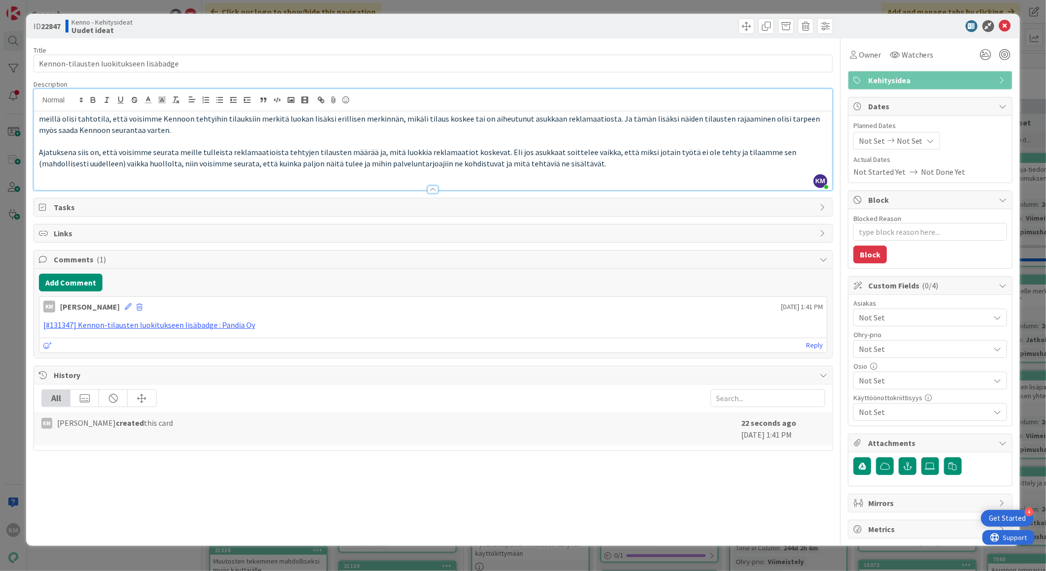
click at [892, 317] on span "Not Set" at bounding box center [924, 318] width 131 height 12
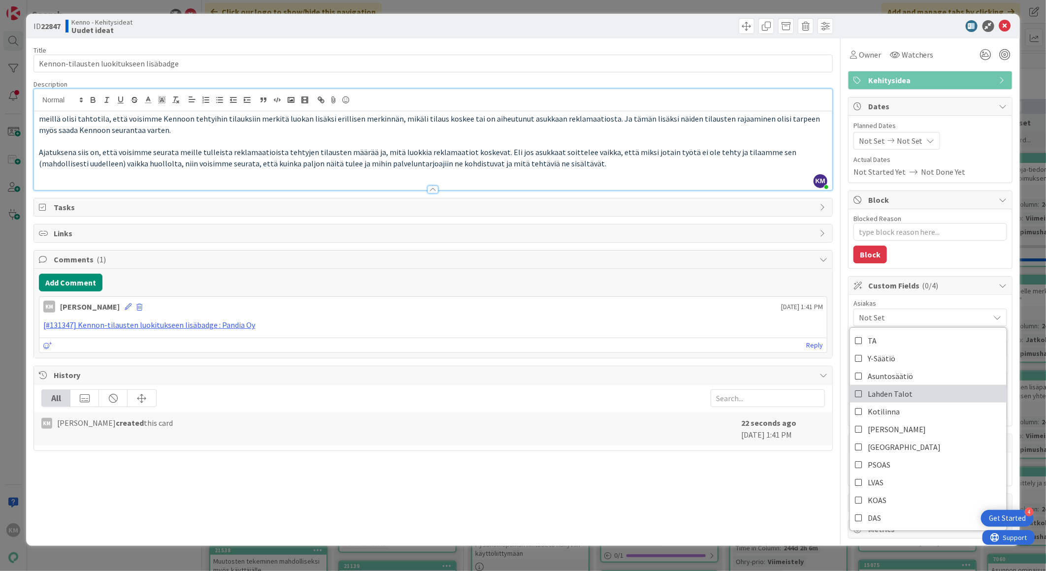
click at [895, 394] on span "Lahden Talot" at bounding box center [889, 393] width 45 height 15
click at [774, 277] on div "Add Comment" at bounding box center [433, 283] width 788 height 18
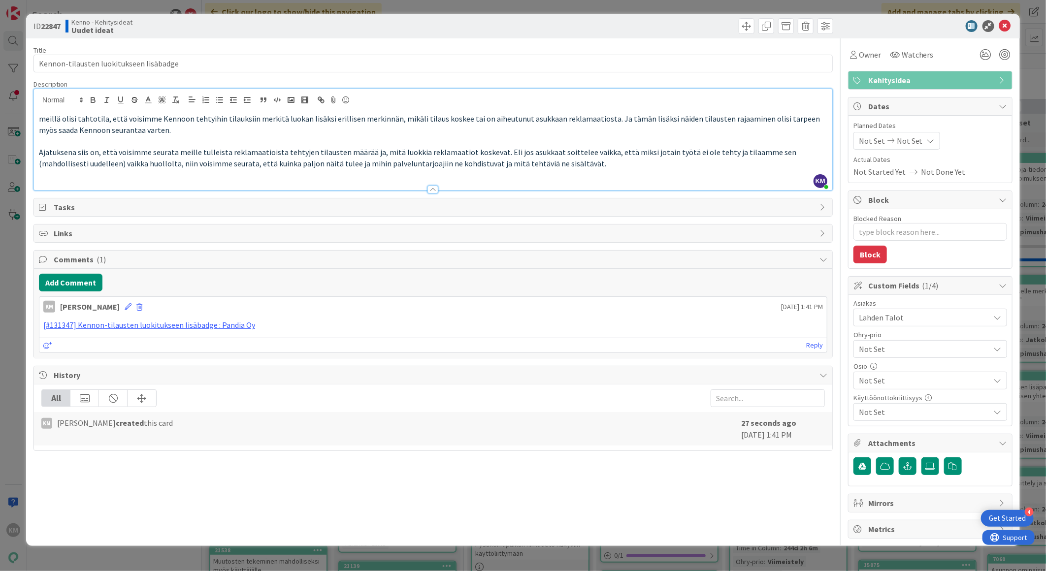
click at [50, 23] on b "22847" at bounding box center [51, 26] width 20 height 10
click at [50, 22] on b "22847" at bounding box center [51, 26] width 20 height 10
copy b "22847"
click at [1008, 22] on icon at bounding box center [1005, 26] width 12 height 12
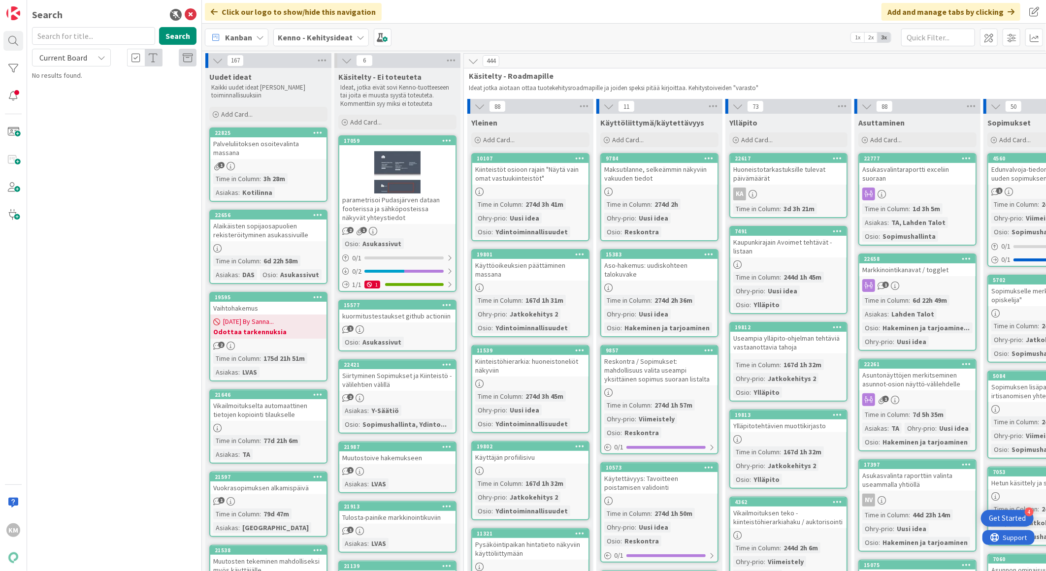
click at [323, 37] on b "Kenno - Kehitysideat" at bounding box center [315, 37] width 75 height 10
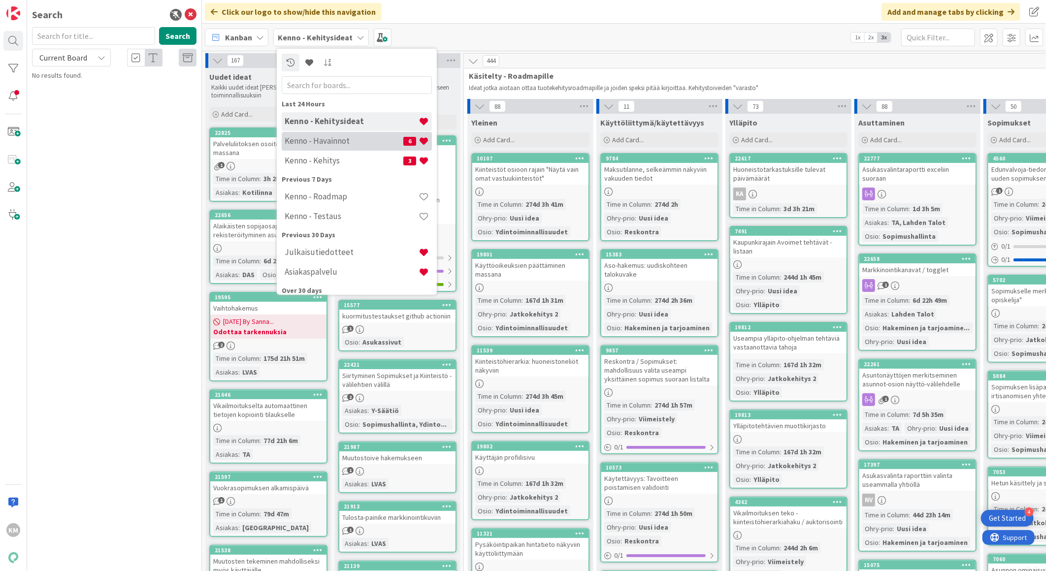
click at [348, 141] on h4 "Kenno - Havainnot" at bounding box center [344, 141] width 119 height 10
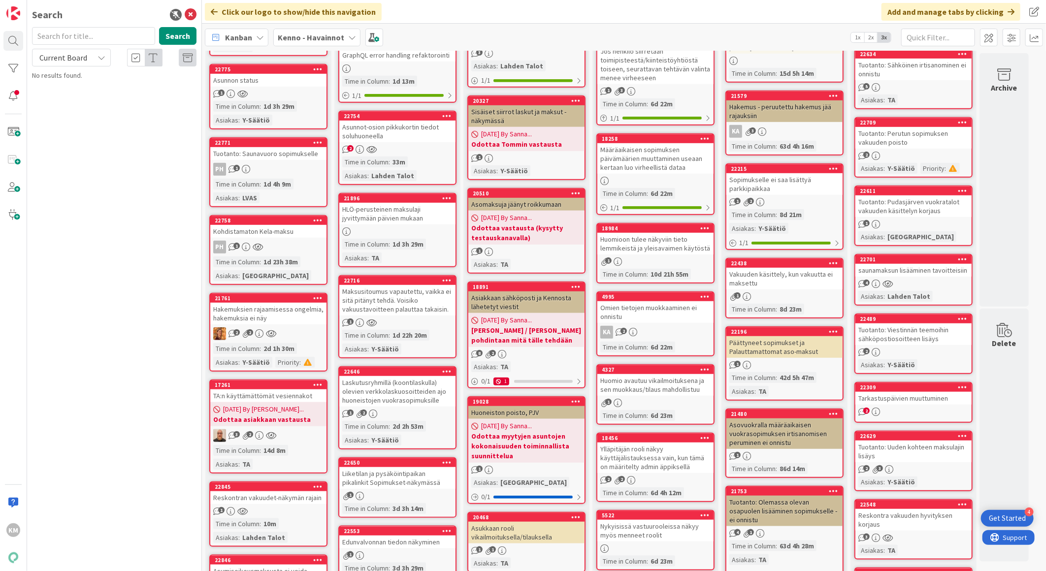
scroll to position [437, 0]
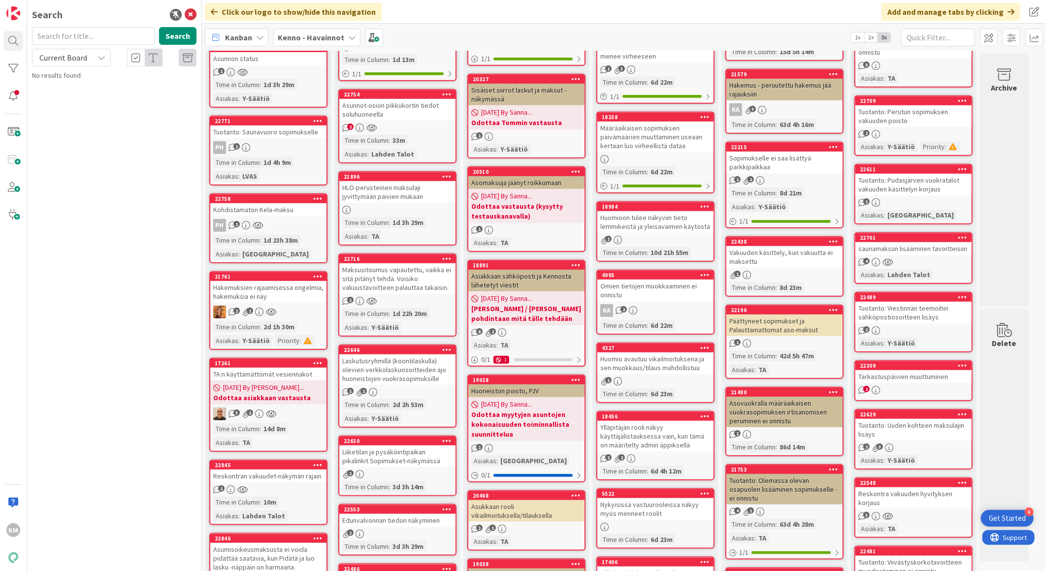
click at [928, 239] on link "22701 saunamaksun lisääminen tavoitteisiin 4 Asiakas : Lahden Talot" at bounding box center [913, 258] width 118 height 52
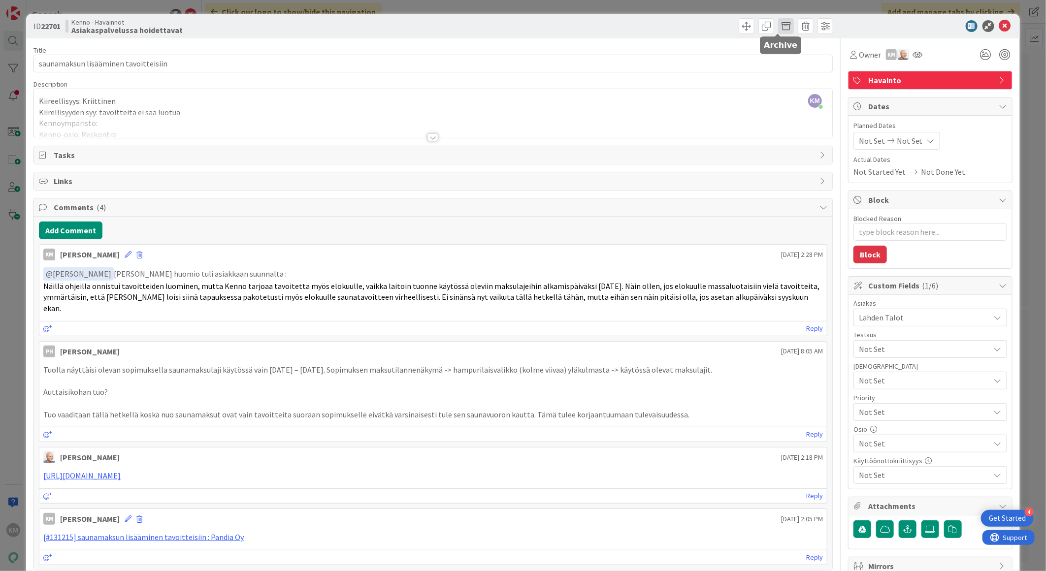
click at [778, 28] on span at bounding box center [786, 26] width 16 height 16
click at [783, 65] on button "Archive" at bounding box center [802, 73] width 39 height 18
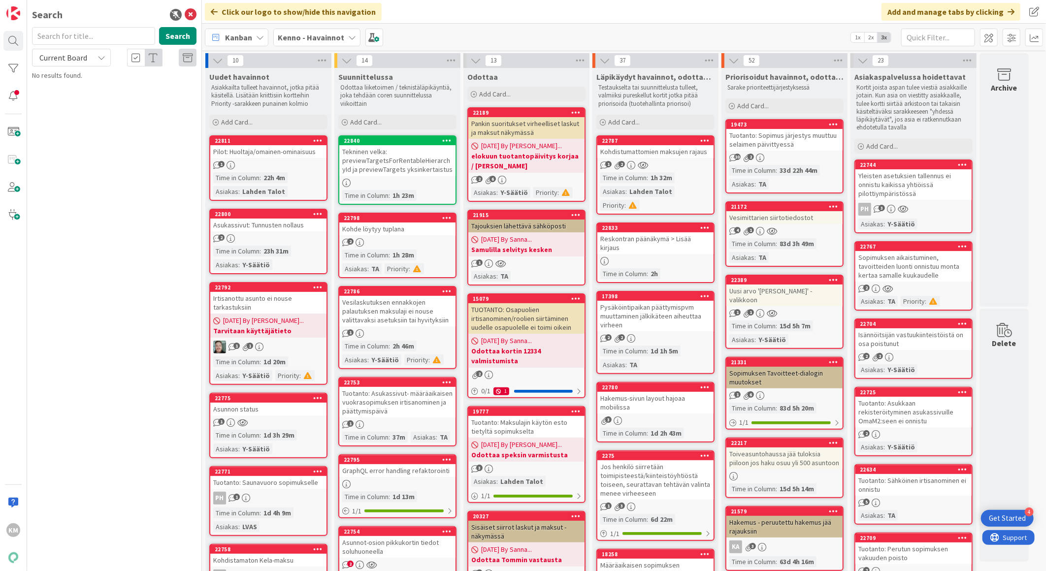
click at [920, 186] on div "Yleisten asetuksien tallennus ei onnistu kaikissa yhtiöissä pilottiympäristössä" at bounding box center [913, 184] width 116 height 31
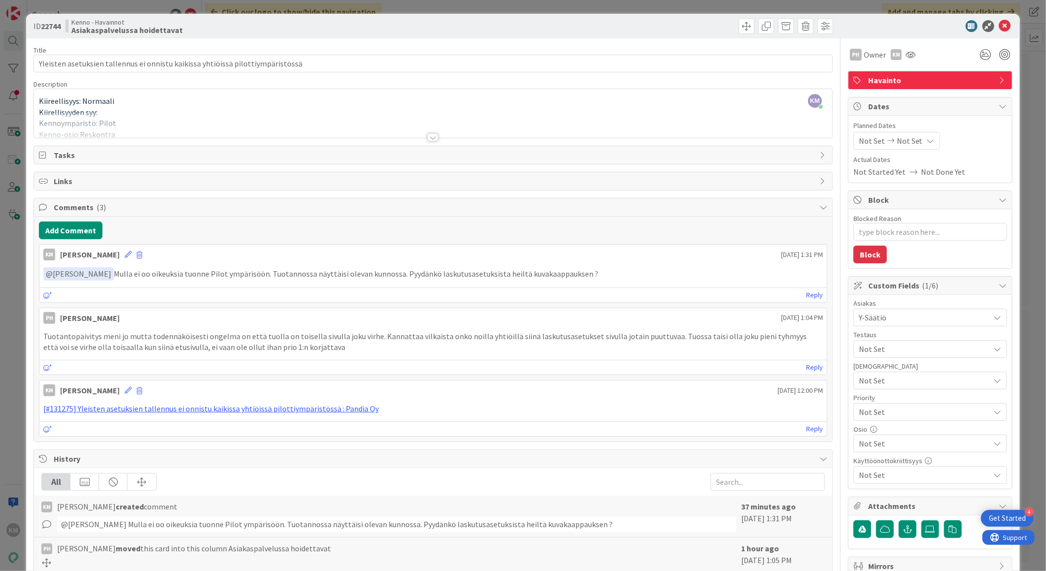
drag, startPoint x: 593, startPoint y: 276, endPoint x: 580, endPoint y: 278, distance: 12.9
click at [589, 276] on p "﻿ @ Pasi Hirvonen ﻿ Mulla ei oo oikeuksia tuonne Pilot ympärisöön. Tuotannossa …" at bounding box center [432, 273] width 779 height 13
click at [738, 27] on span at bounding box center [746, 26] width 16 height 16
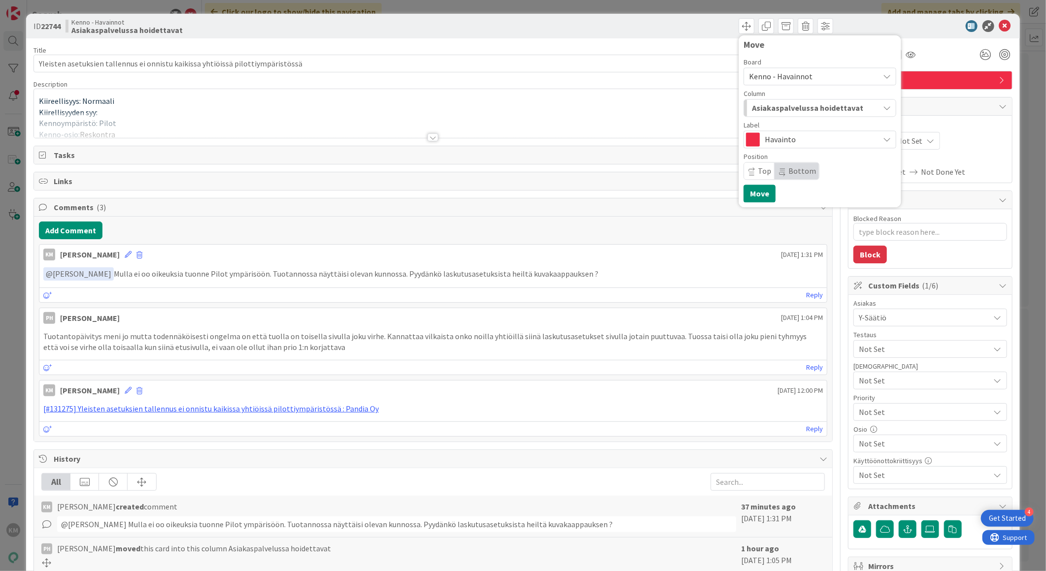
click at [844, 105] on span "Asiakaspalvelussa hoidettavat" at bounding box center [807, 107] width 111 height 13
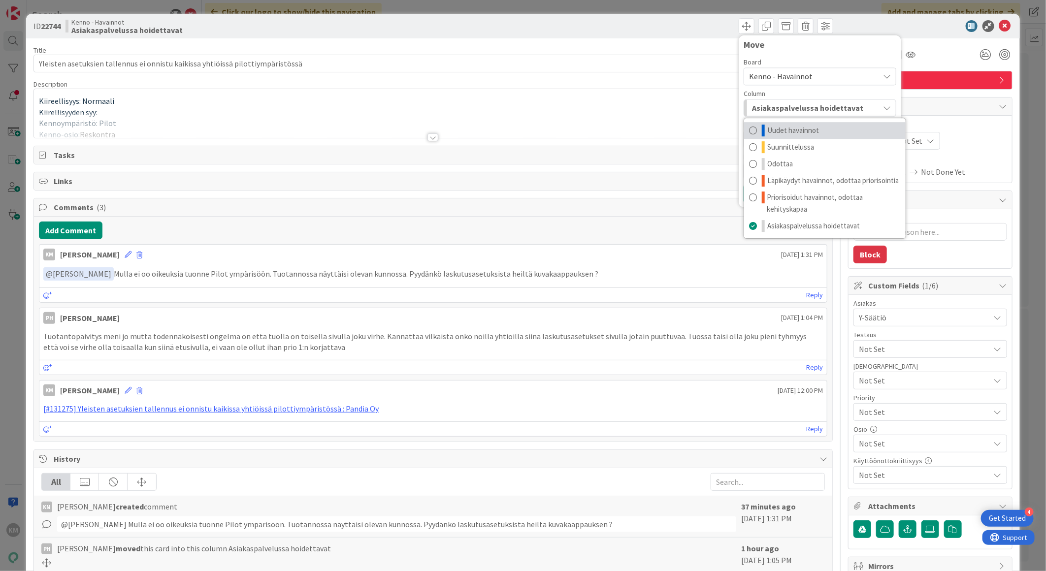
click at [803, 126] on span "Uudet havainnot" at bounding box center [793, 131] width 52 height 12
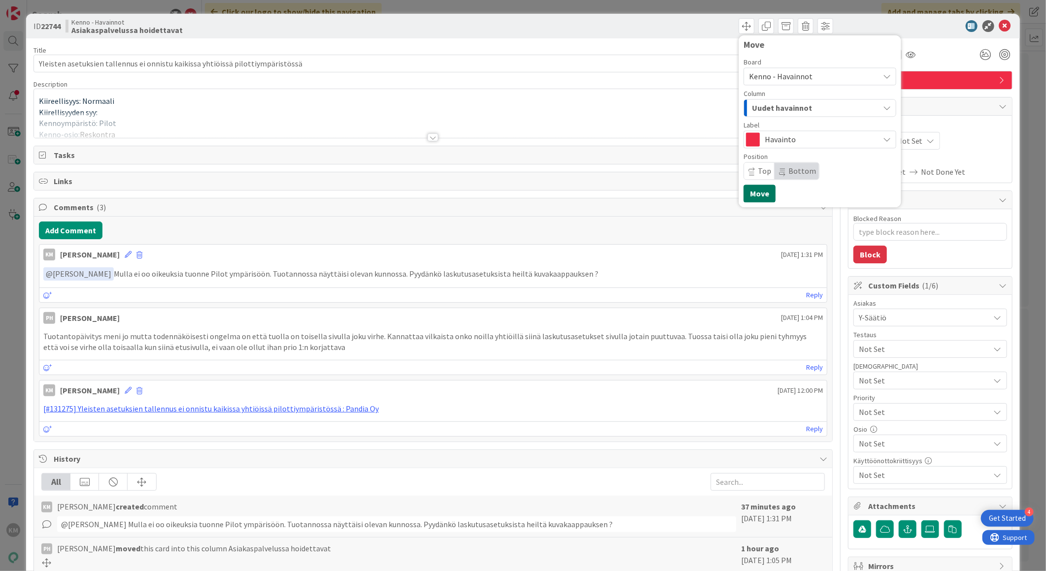
click at [754, 195] on button "Move" at bounding box center [759, 194] width 32 height 18
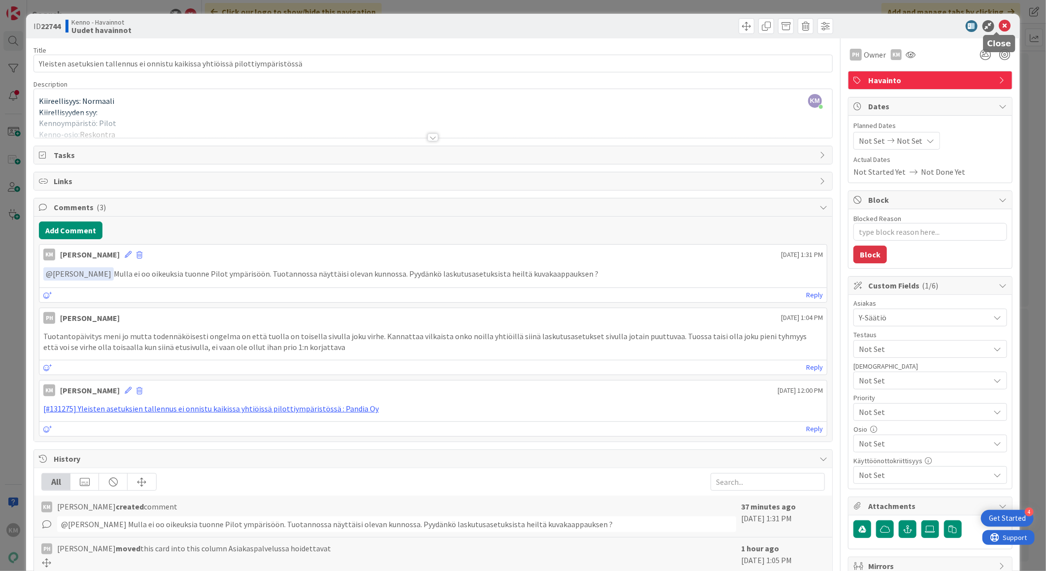
click at [999, 28] on icon at bounding box center [1005, 26] width 12 height 12
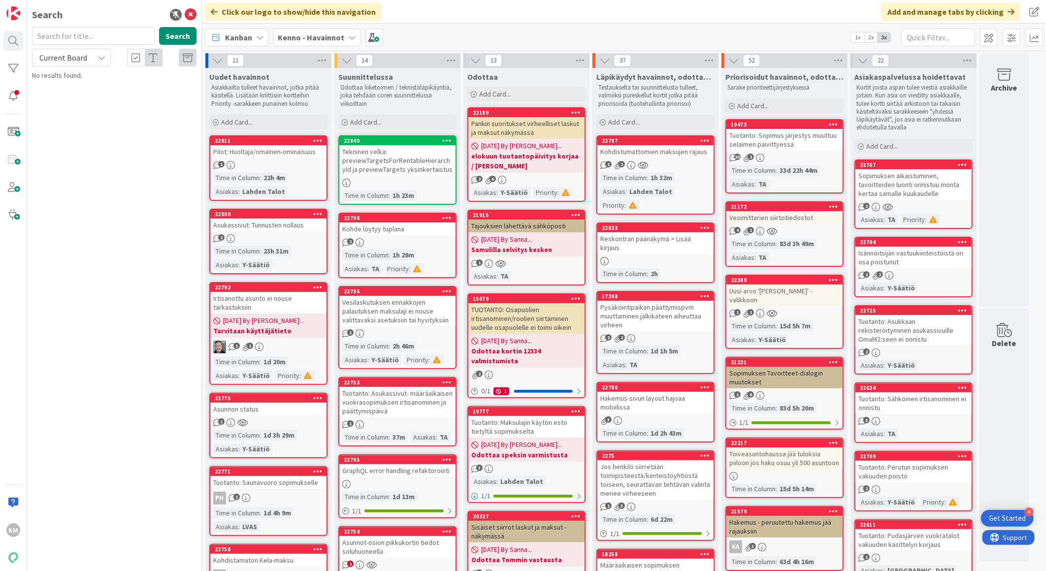
click at [925, 191] on div "Sopimuksen aikaistuminen, tavoitteiden luonti onnistuu monta kertaa samalle kuu…" at bounding box center [913, 184] width 116 height 31
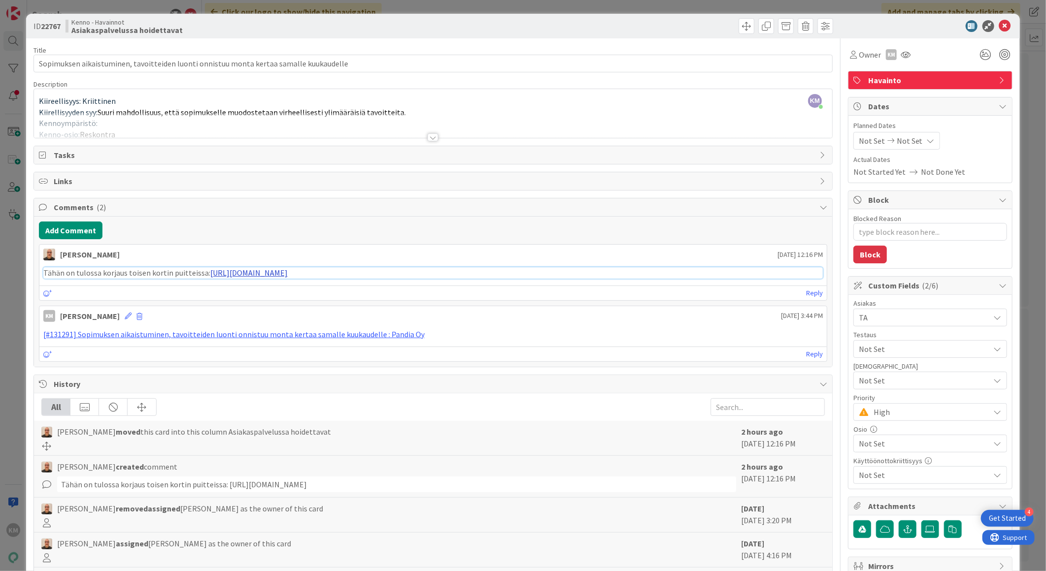
click at [283, 268] on link "https://pandiaoy.slack.com/archives/C04HY5JB78F/p1755607521853179" at bounding box center [248, 273] width 77 height 10
click at [991, 34] on div "ID 22767 Kenno - Havainnot Asiakaspalvelussa hoidettavat" at bounding box center [522, 26] width 993 height 25
click at [999, 25] on icon at bounding box center [1005, 26] width 12 height 12
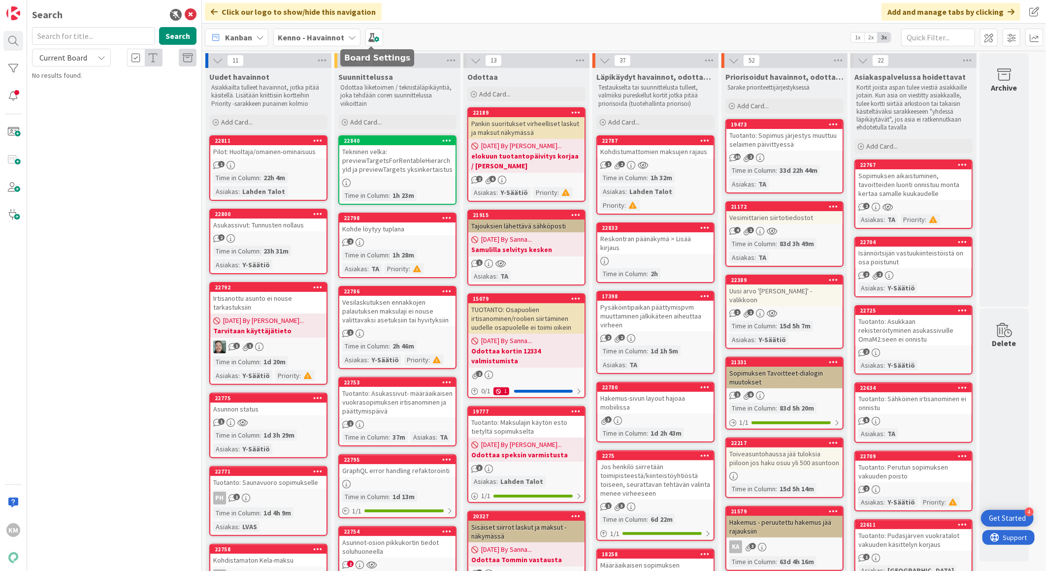
click at [343, 36] on div "Kenno - Havainnot" at bounding box center [316, 38] width 87 height 18
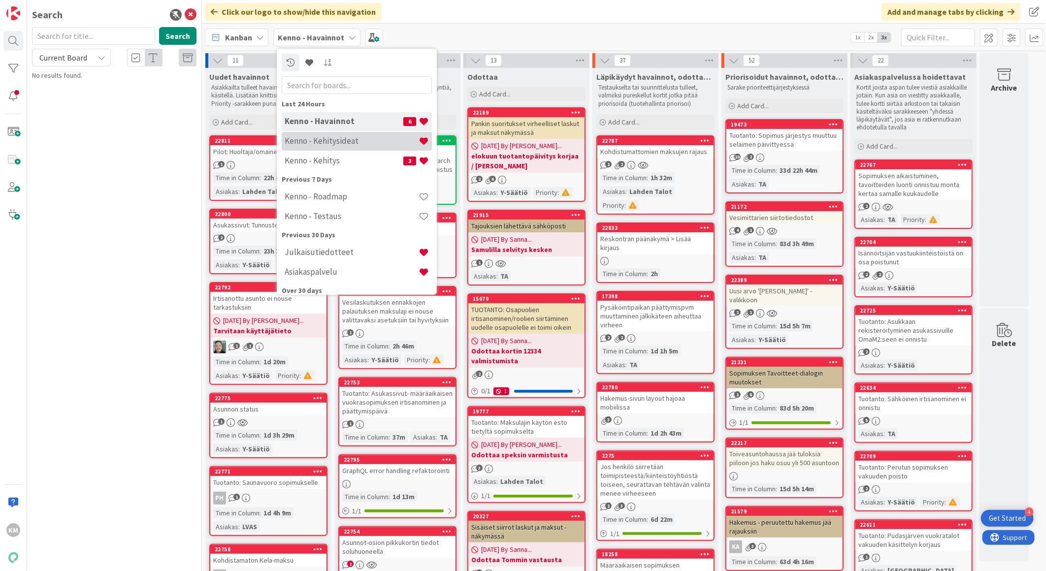
click at [333, 144] on h4 "Kenno - Kehitysideat" at bounding box center [352, 141] width 134 height 10
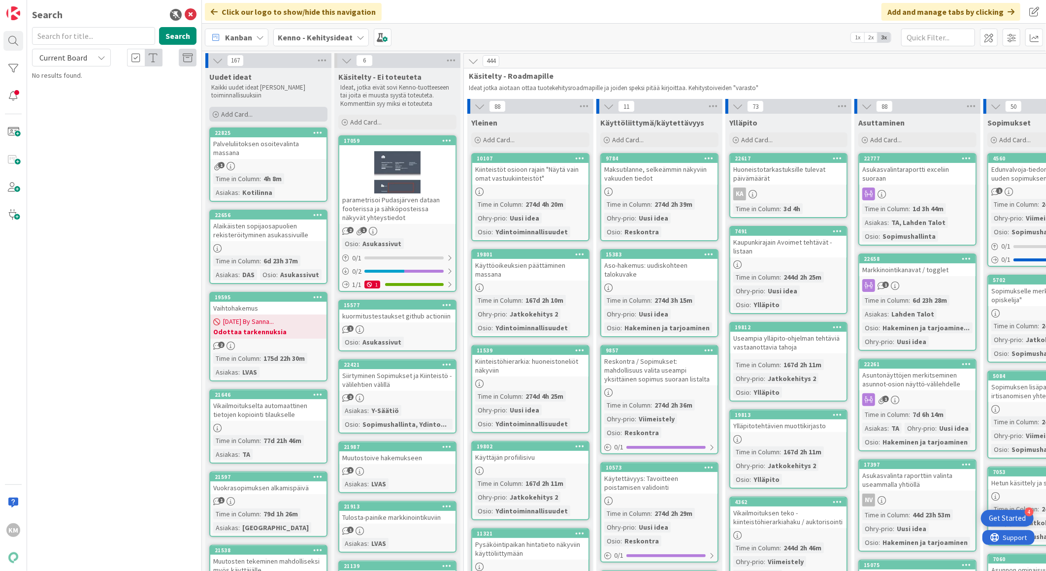
click at [237, 111] on span "Add Card..." at bounding box center [237, 114] width 32 height 9
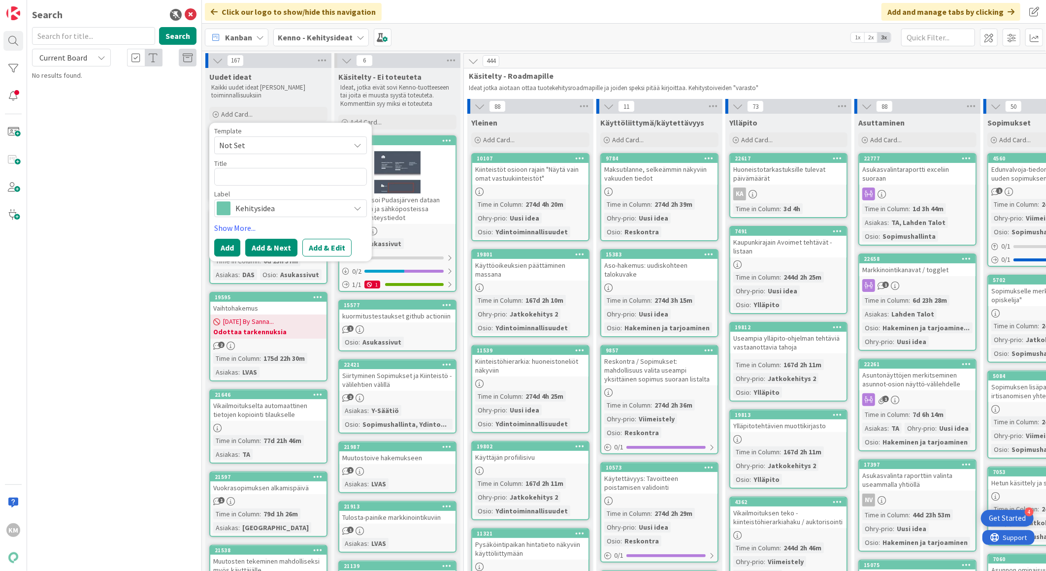
type textarea "x"
type textarea "Saisiko Viestintä-välilehdelle lisättyä toiminnallisuuden, jolla pystyisi lähet…"
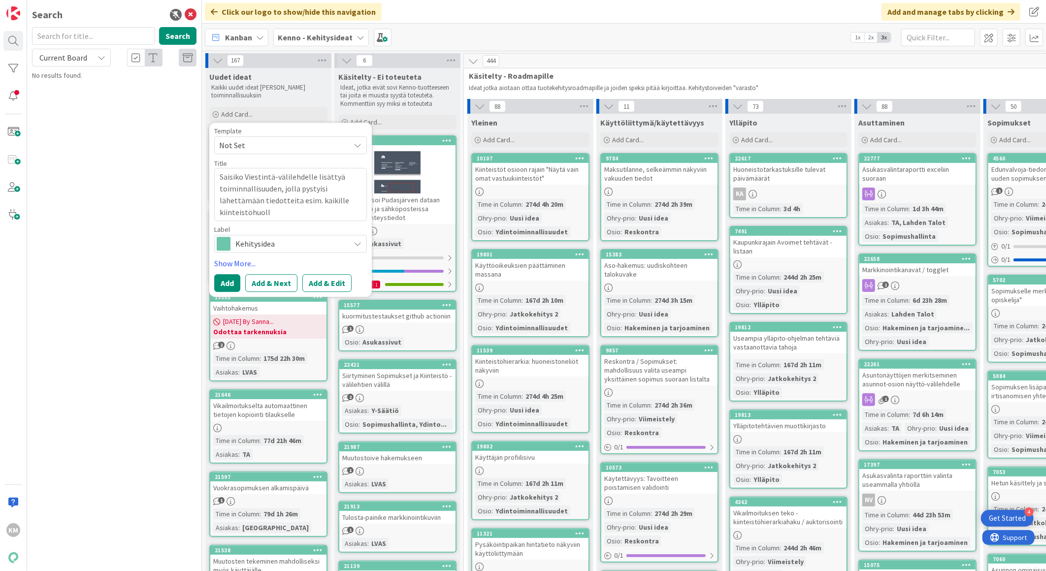
drag, startPoint x: 278, startPoint y: 210, endPoint x: 176, endPoint y: 145, distance: 121.1
click at [176, 145] on div "KM Search Search Current Board No results found. Click our logo to show/hide th…" at bounding box center [523, 285] width 1046 height 571
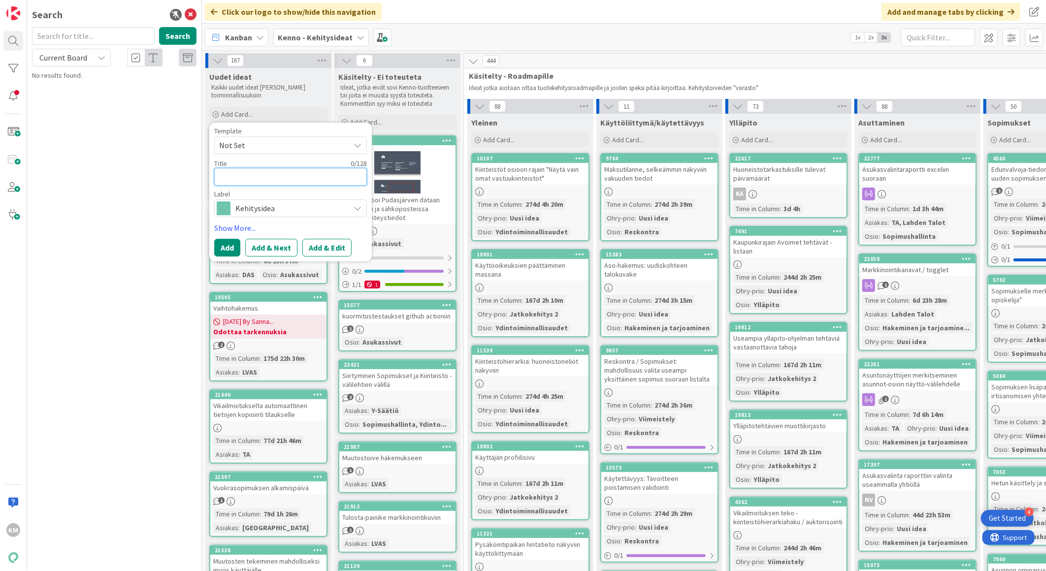
paste textarea "Viestinnän toiminnallisuudet"
type textarea "x"
type textarea "Viestinnän toiminnallisuudet"
click at [342, 249] on button "Add & Edit" at bounding box center [326, 248] width 49 height 18
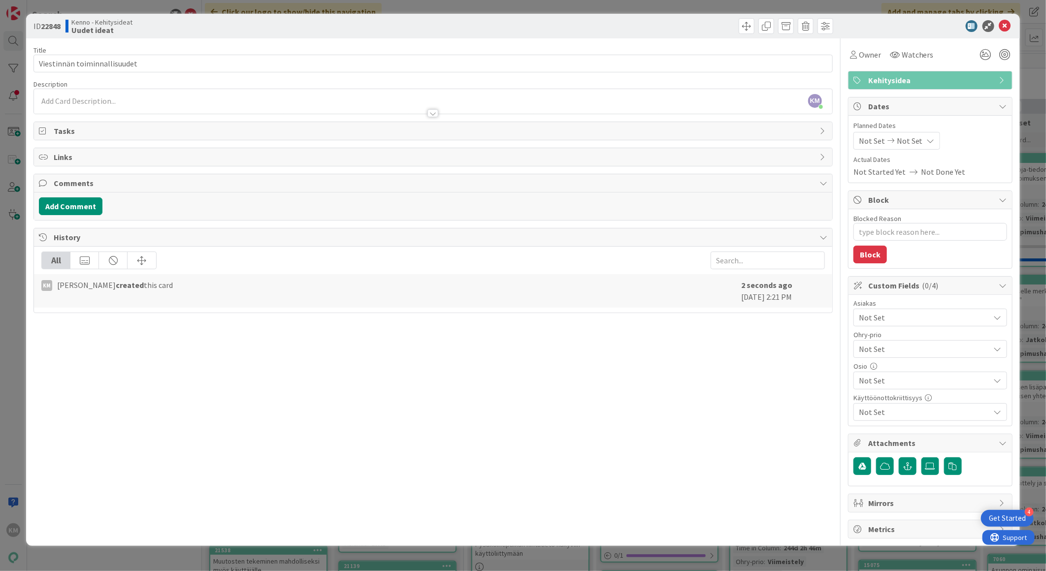
drag, startPoint x: 62, startPoint y: 93, endPoint x: 50, endPoint y: 99, distance: 13.3
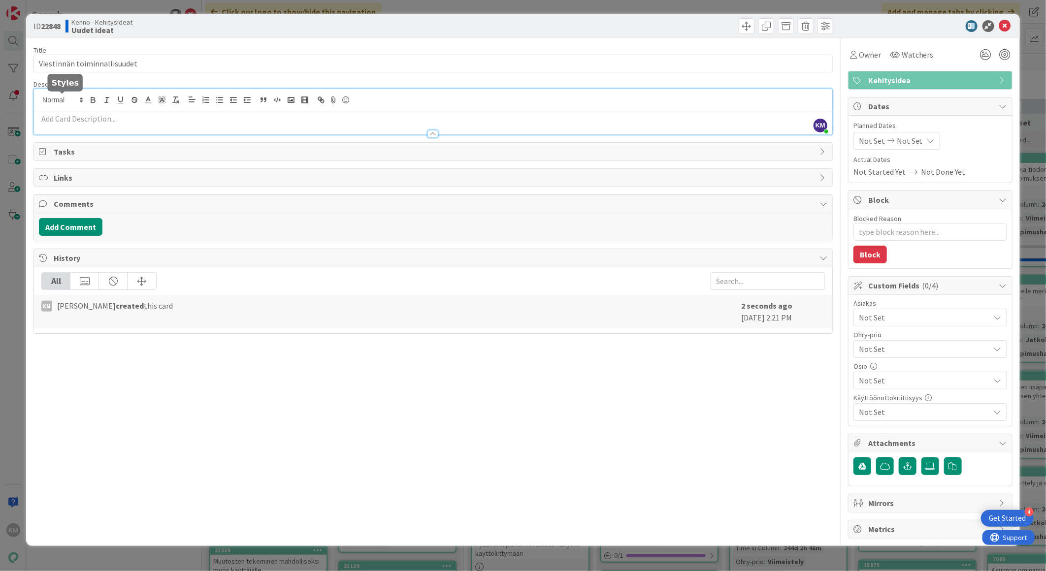
drag, startPoint x: 50, startPoint y: 99, endPoint x: 40, endPoint y: 124, distance: 26.2
drag, startPoint x: 40, startPoint y: 124, endPoint x: 240, endPoint y: 126, distance: 199.9
drag, startPoint x: 240, startPoint y: 126, endPoint x: 49, endPoint y: 119, distance: 190.6
click at [49, 119] on p at bounding box center [433, 118] width 788 height 11
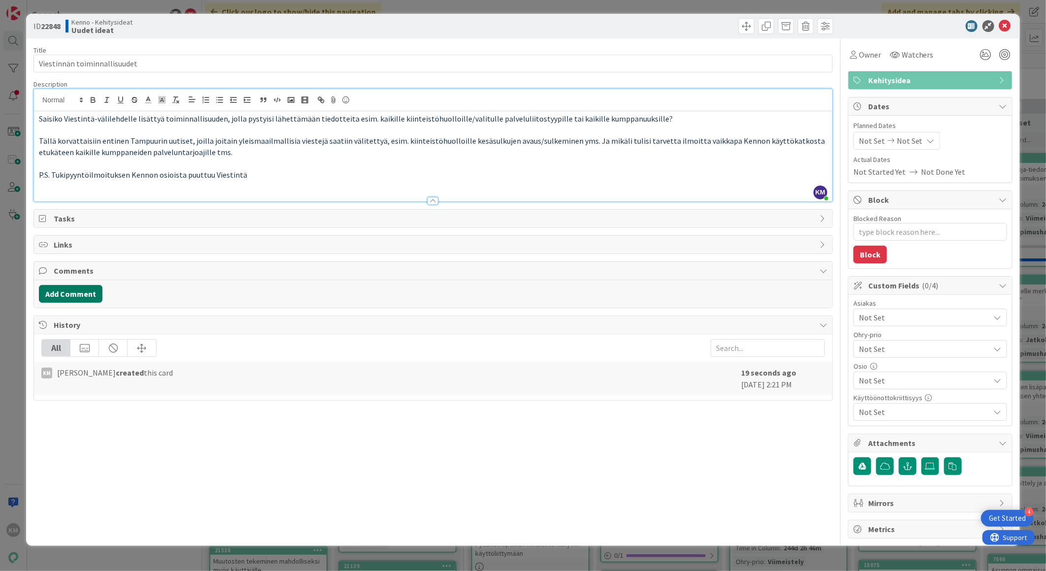
click at [95, 292] on button "Add Comment" at bounding box center [71, 294] width 64 height 18
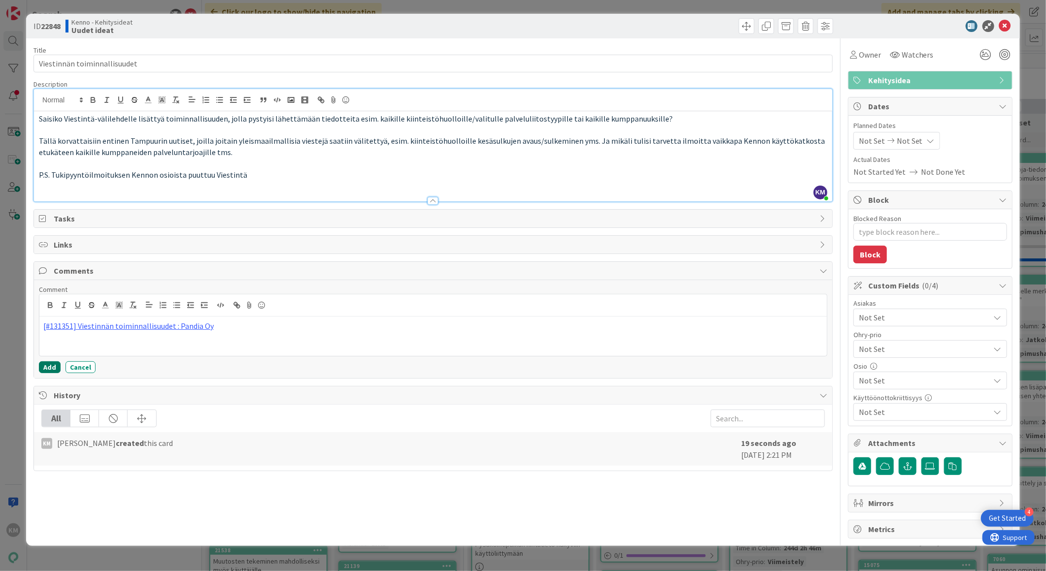
click at [52, 366] on button "Add" at bounding box center [50, 367] width 22 height 12
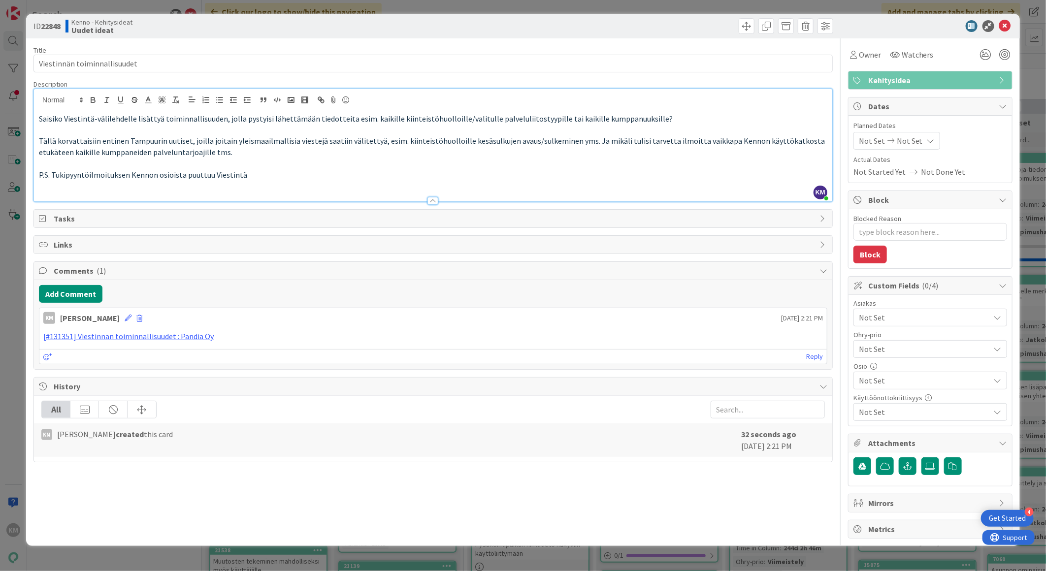
click at [919, 318] on span "Not Set" at bounding box center [924, 318] width 131 height 12
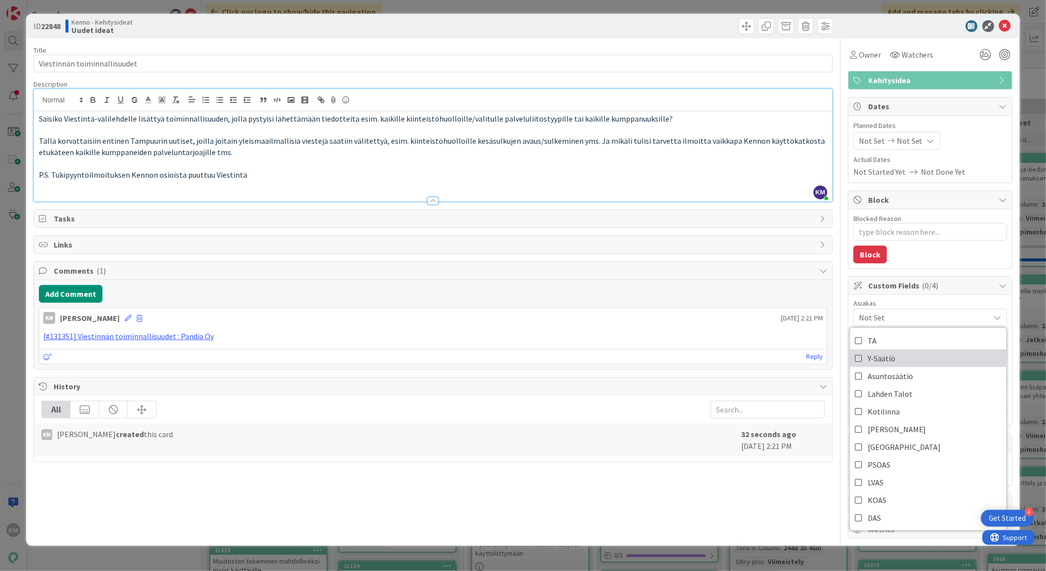
click at [889, 355] on span "Y-Säätiö" at bounding box center [881, 358] width 28 height 15
type textarea "x"
click at [675, 417] on div "All" at bounding box center [432, 410] width 783 height 18
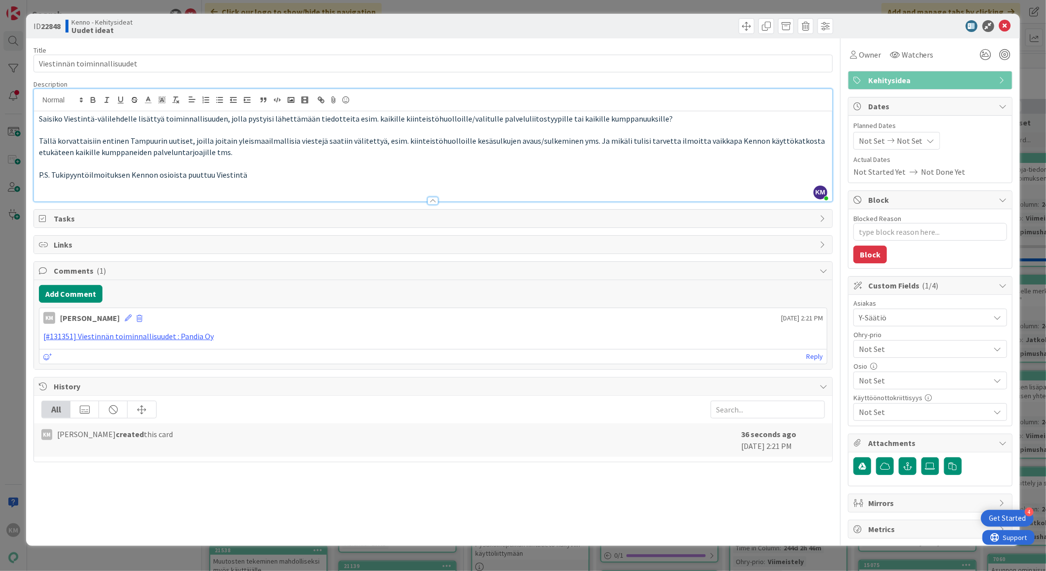
click at [53, 20] on span "ID 22848" at bounding box center [46, 26] width 27 height 12
click at [53, 23] on b "22848" at bounding box center [51, 26] width 20 height 10
copy b "22848"
click at [1005, 26] on icon at bounding box center [1005, 26] width 12 height 12
